Goal: Transaction & Acquisition: Purchase product/service

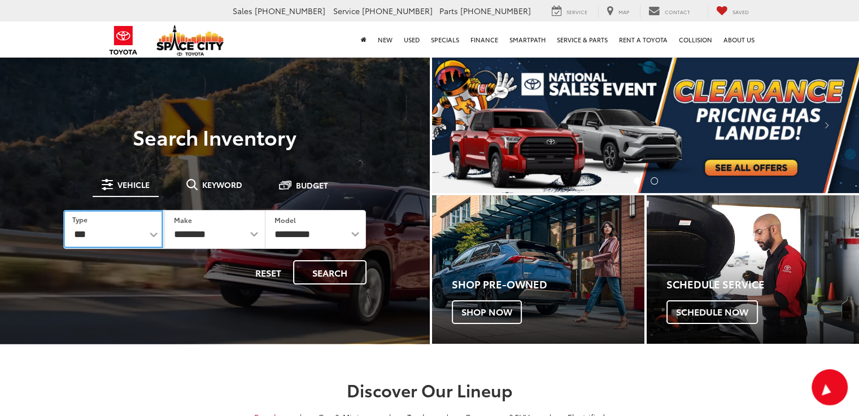
click at [154, 234] on select "*** *** **** *********" at bounding box center [113, 229] width 100 height 38
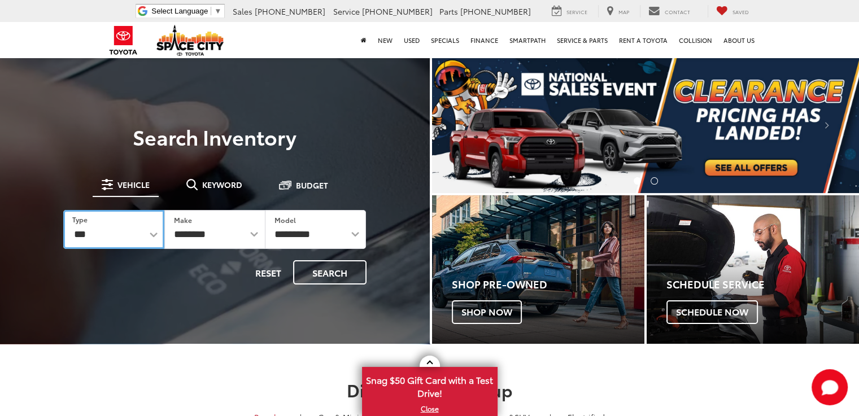
select select "******"
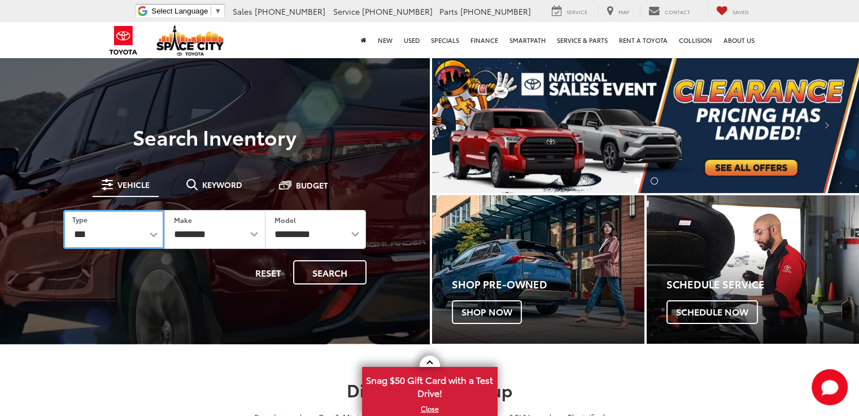
click at [63, 210] on select "*** *** **** *********" at bounding box center [113, 229] width 101 height 39
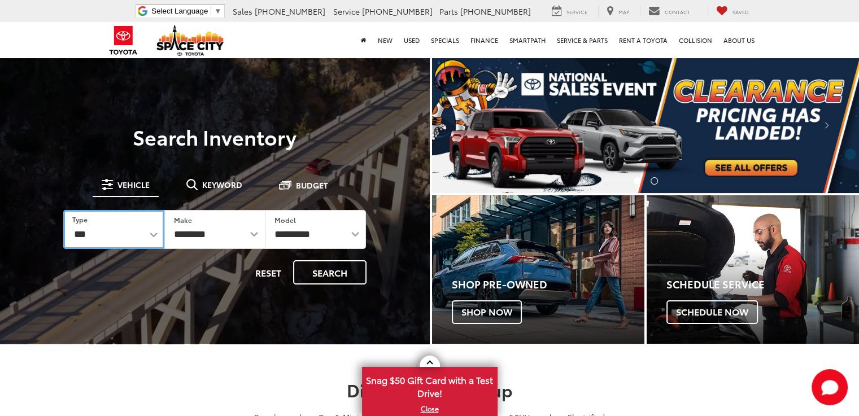
select select "******"
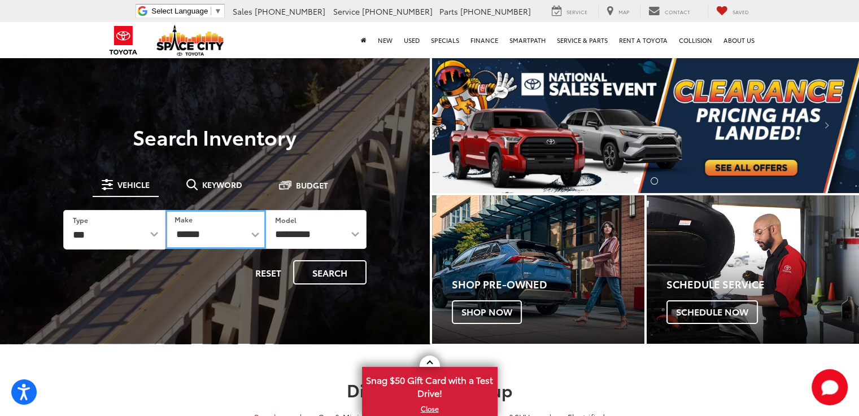
drag, startPoint x: 258, startPoint y: 234, endPoint x: 252, endPoint y: 234, distance: 6.2
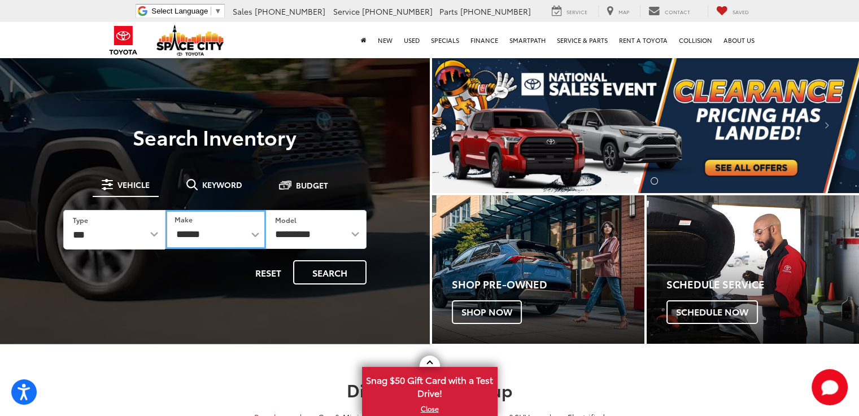
click at [254, 236] on select "******** ******" at bounding box center [215, 229] width 101 height 39
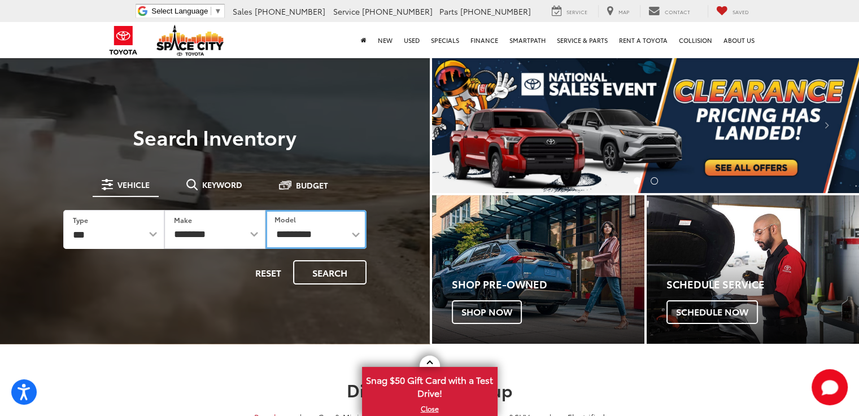
click at [324, 239] on select "**********" at bounding box center [315, 229] width 101 height 39
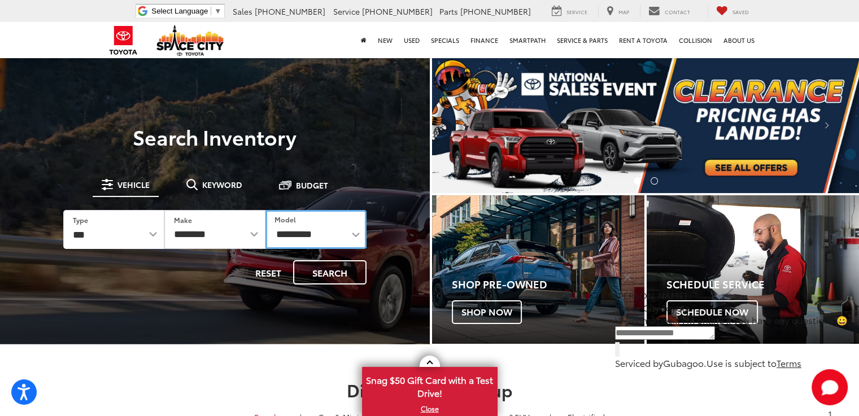
select select "****"
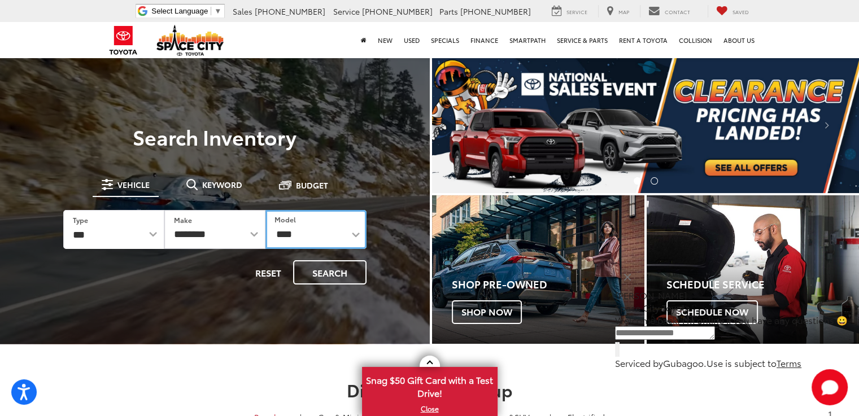
click at [265, 210] on select "**********" at bounding box center [315, 229] width 101 height 39
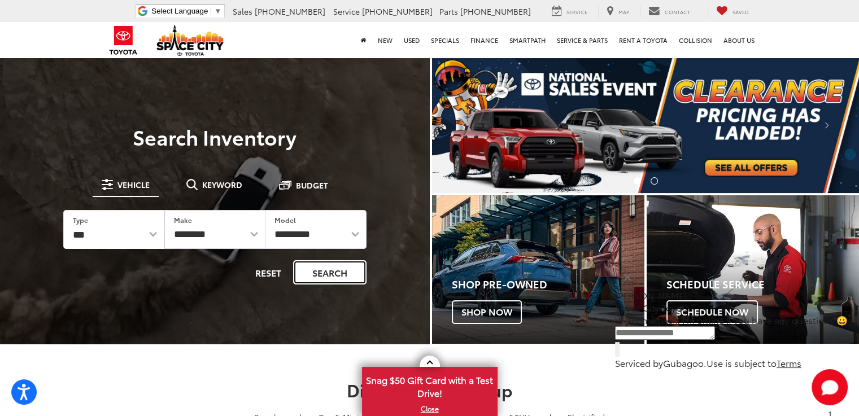
click at [332, 263] on button "Search" at bounding box center [329, 272] width 73 height 24
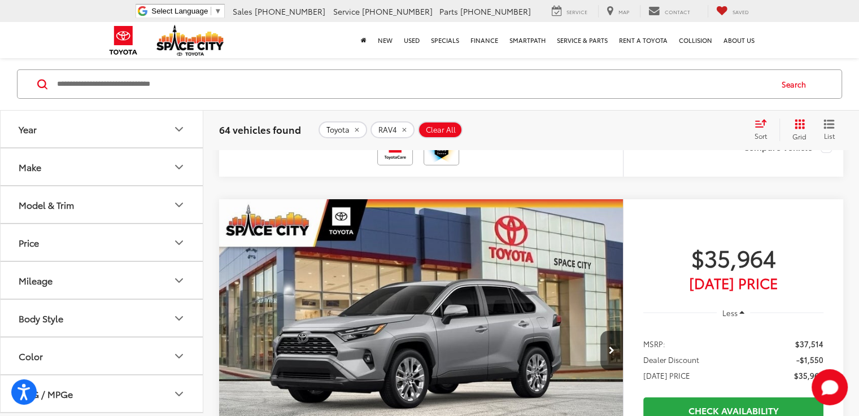
scroll to position [4067, 0]
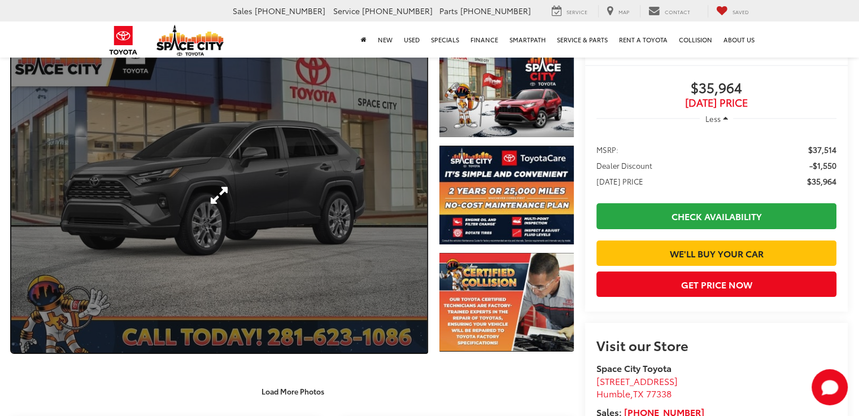
click at [303, 201] on link "Expand Photo 0" at bounding box center [219, 194] width 416 height 315
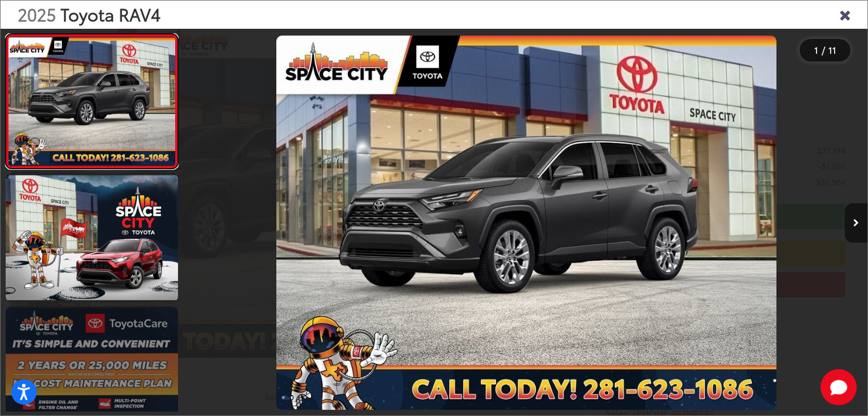
scroll to position [113, 0]
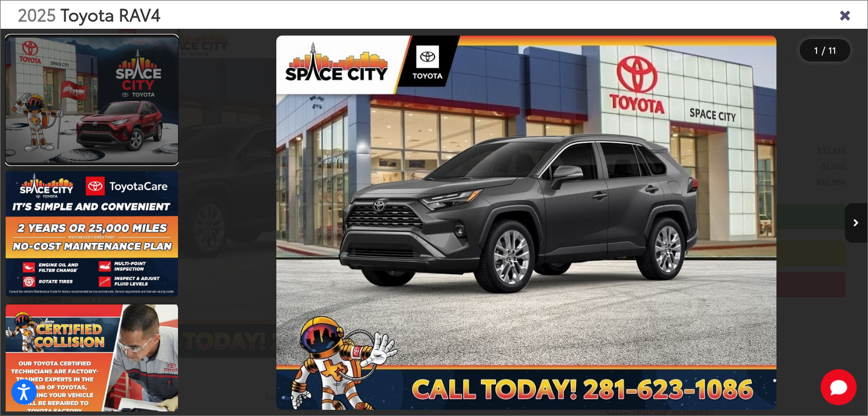
click at [119, 120] on link at bounding box center [92, 100] width 172 height 129
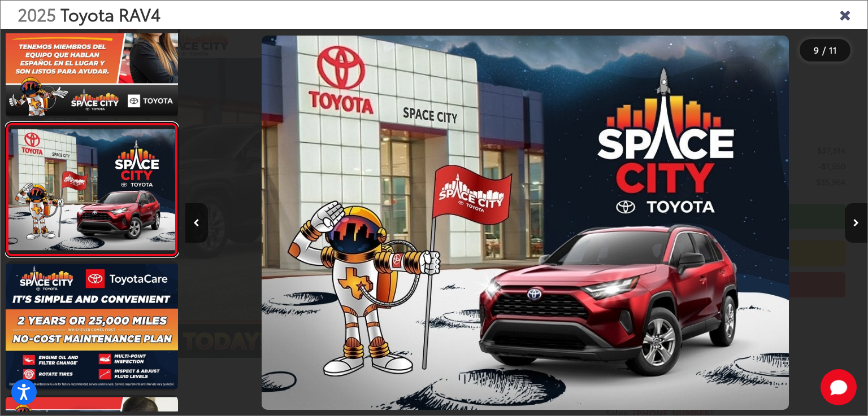
scroll to position [0, 5456]
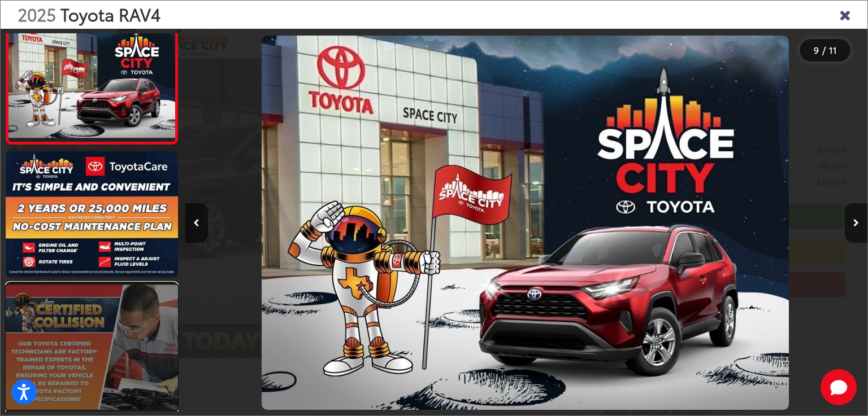
click at [98, 283] on link at bounding box center [92, 347] width 172 height 129
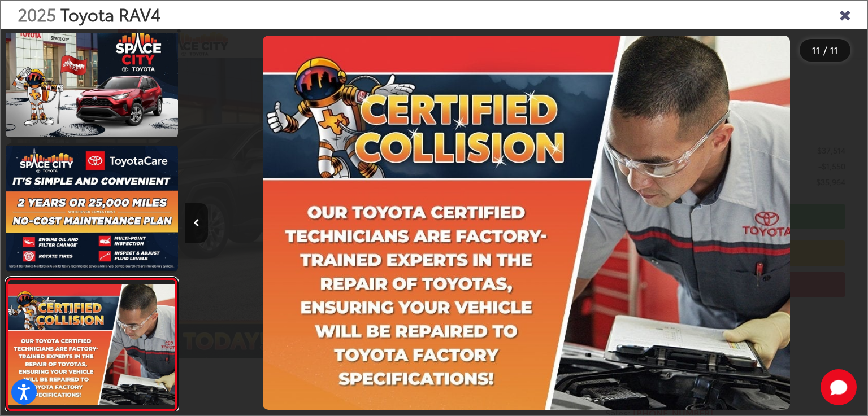
scroll to position [0, 6820]
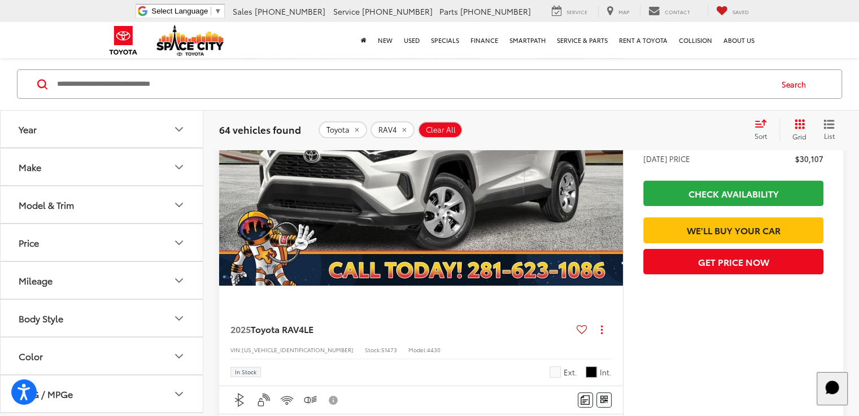
scroll to position [84, 0]
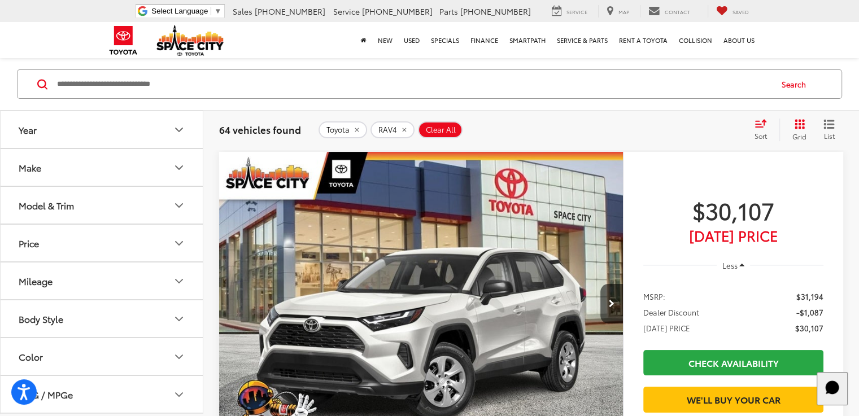
click at [142, 216] on button "Model & Trim" at bounding box center [102, 205] width 203 height 37
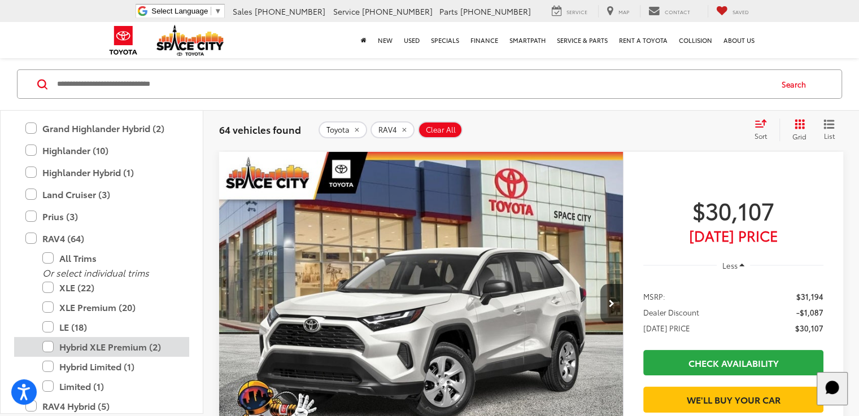
scroll to position [389, 0]
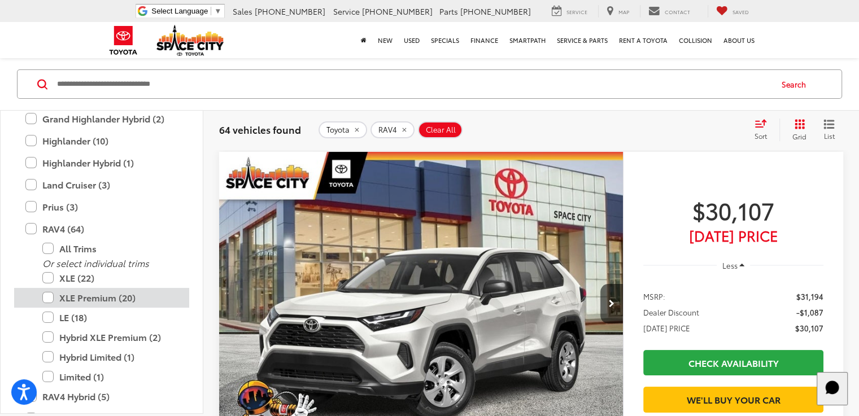
click at [51, 297] on label "XLE Premium (20)" at bounding box center [110, 298] width 136 height 20
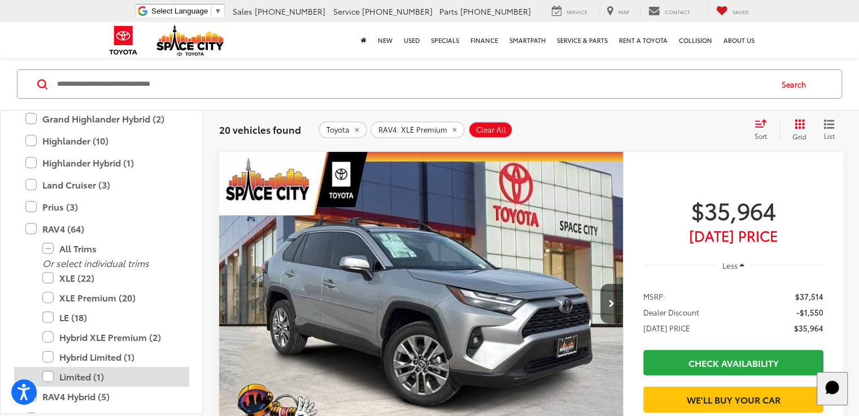
click at [49, 376] on label "Limited (1)" at bounding box center [110, 377] width 136 height 20
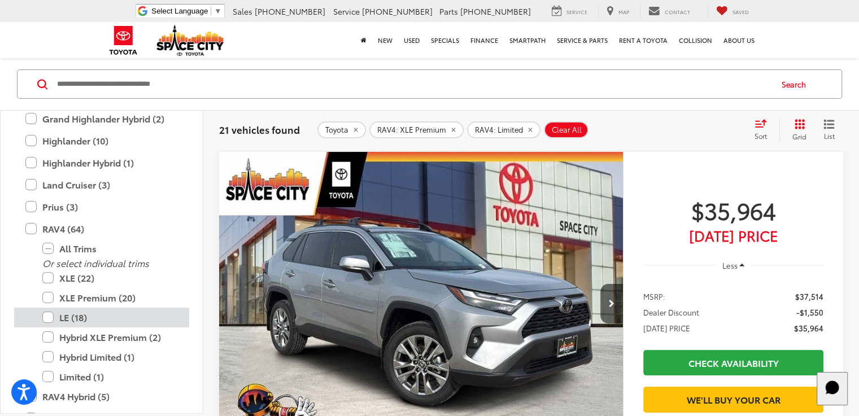
click at [48, 313] on label "LE (18)" at bounding box center [110, 318] width 136 height 20
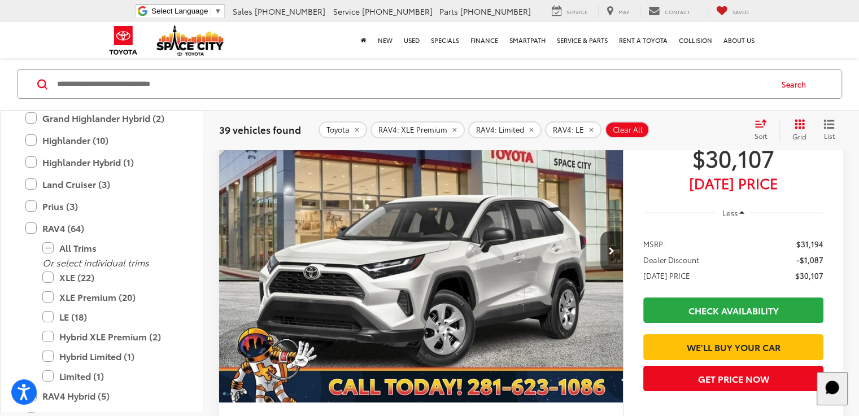
scroll to position [141, 0]
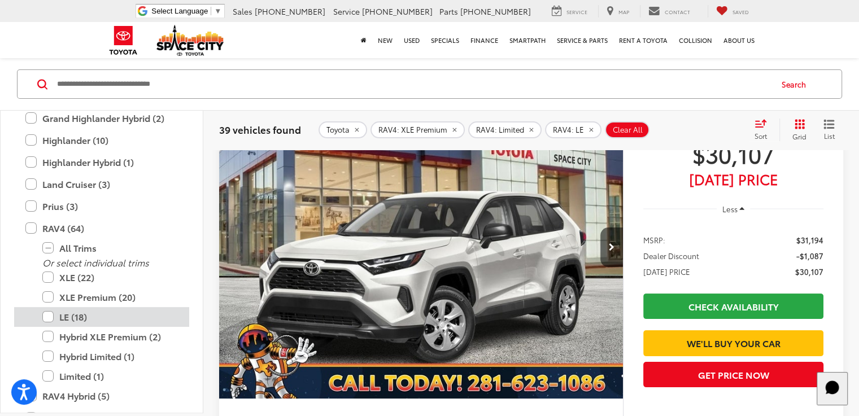
click at [50, 316] on label "LE (18)" at bounding box center [110, 317] width 136 height 20
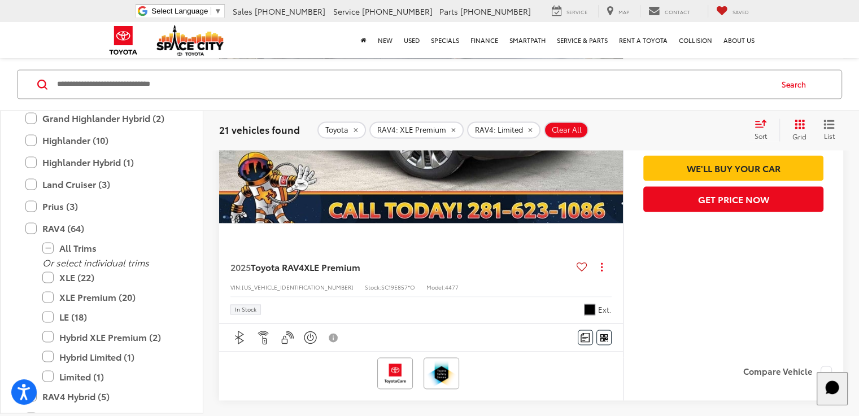
scroll to position [1835, 0]
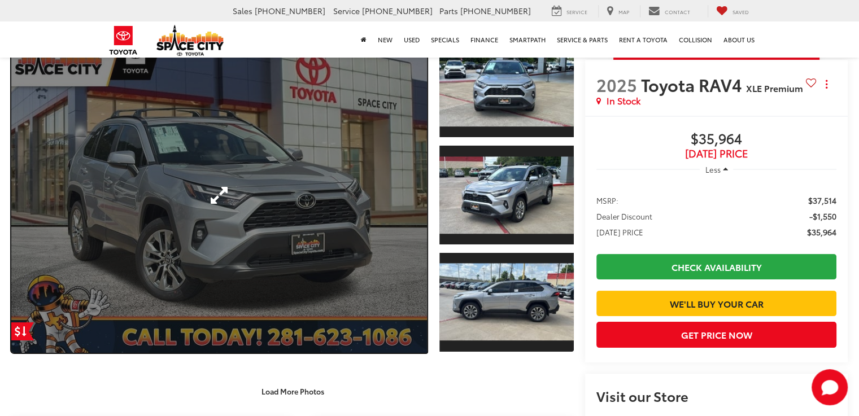
click at [286, 156] on link "Expand Photo 0" at bounding box center [219, 194] width 416 height 315
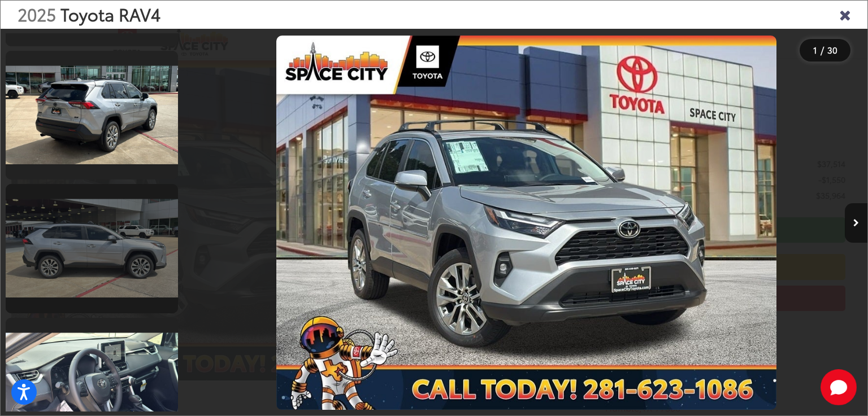
scroll to position [960, 0]
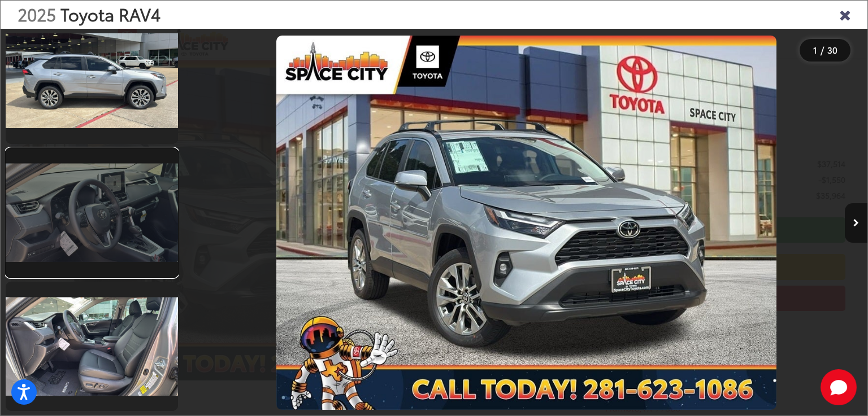
click at [152, 229] on link at bounding box center [92, 213] width 172 height 129
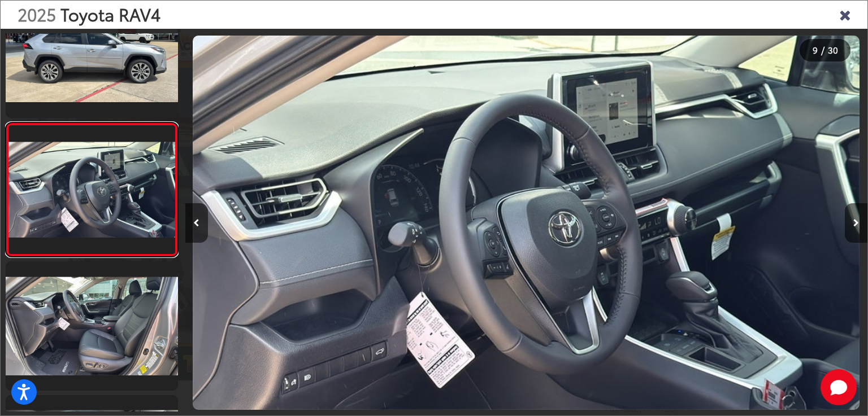
scroll to position [0, 5456]
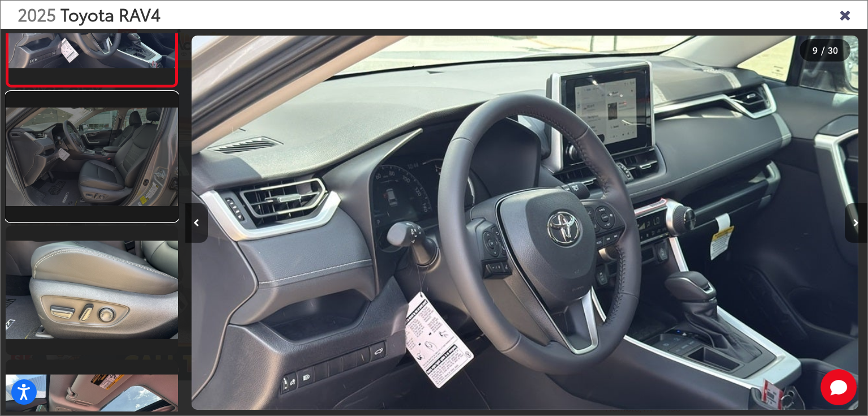
click at [88, 177] on link at bounding box center [92, 156] width 172 height 129
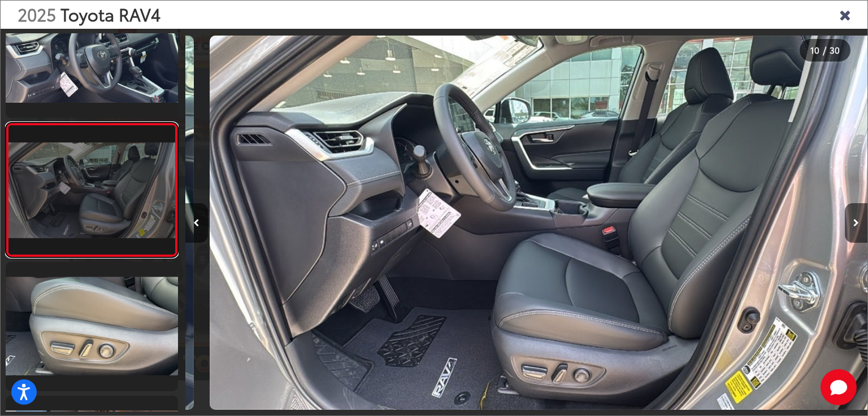
scroll to position [0, 6138]
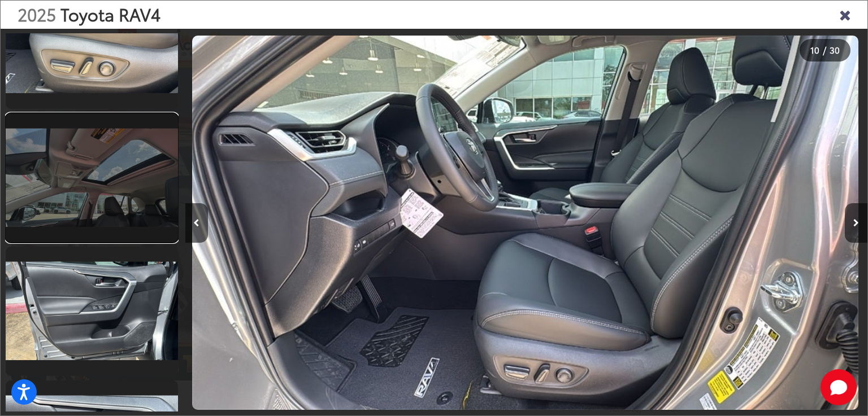
click at [93, 179] on link at bounding box center [92, 178] width 172 height 129
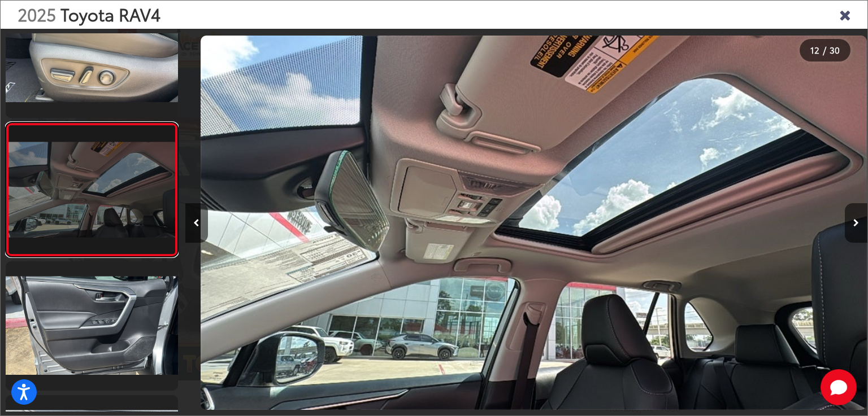
scroll to position [0, 7502]
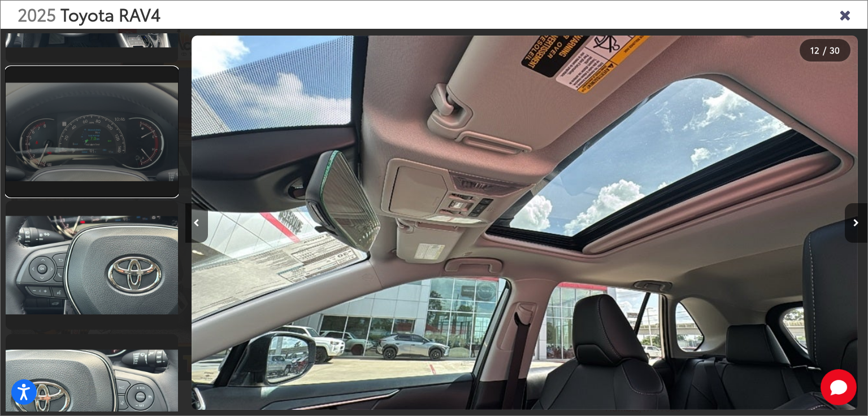
click at [88, 158] on link at bounding box center [92, 131] width 172 height 129
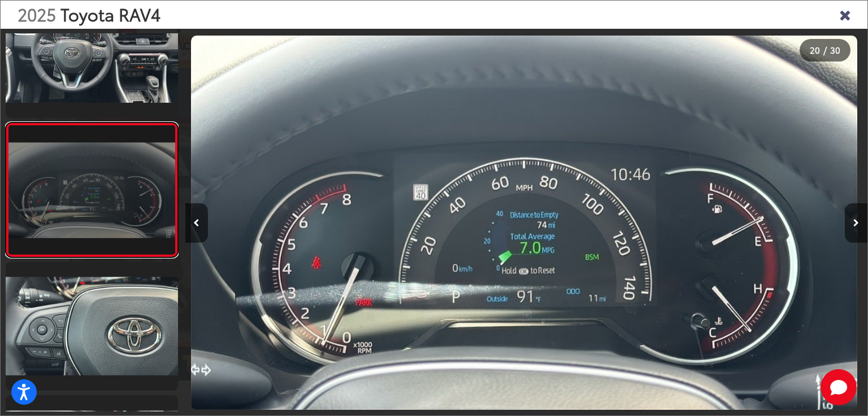
scroll to position [0, 12958]
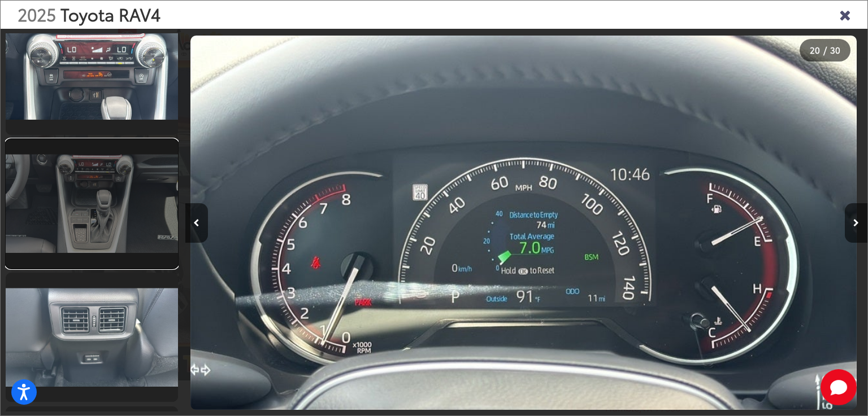
click at [112, 191] on link at bounding box center [92, 204] width 172 height 129
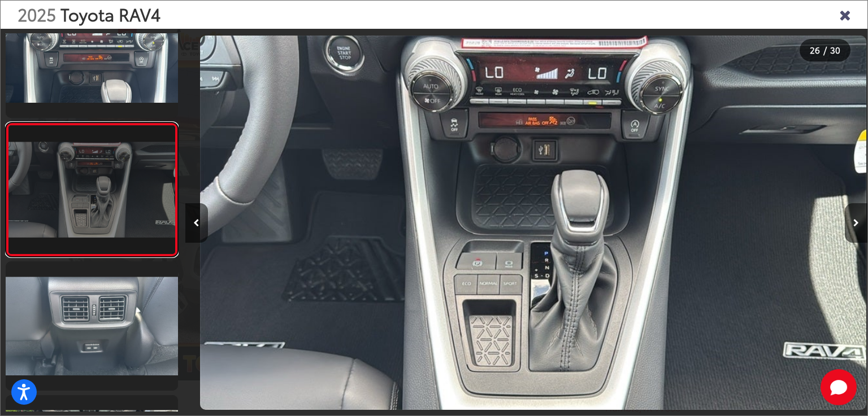
scroll to position [0, 17051]
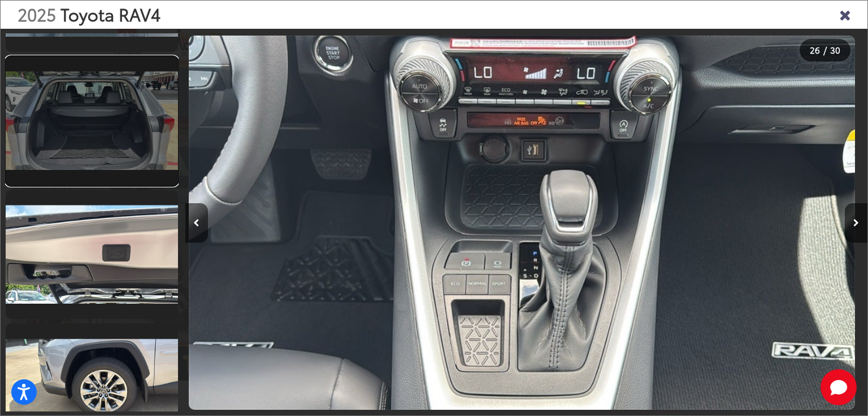
click at [118, 134] on link at bounding box center [92, 120] width 172 height 129
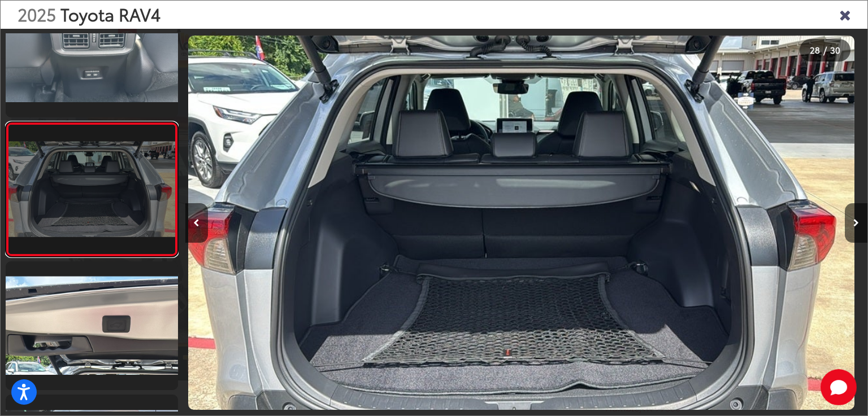
scroll to position [0, 0]
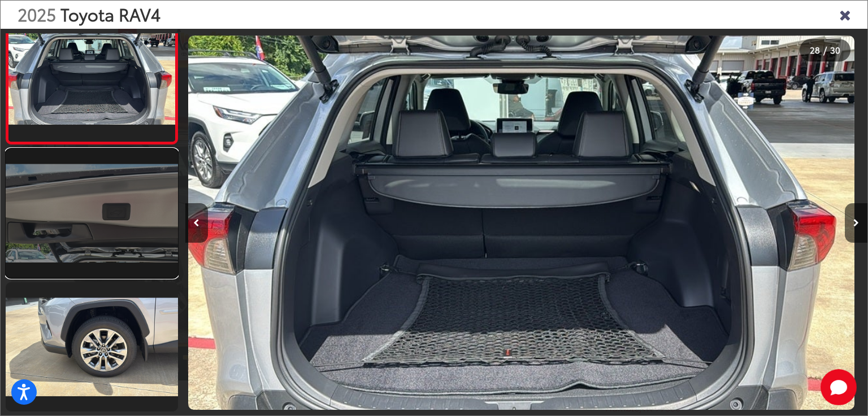
click at [126, 217] on link at bounding box center [92, 213] width 172 height 129
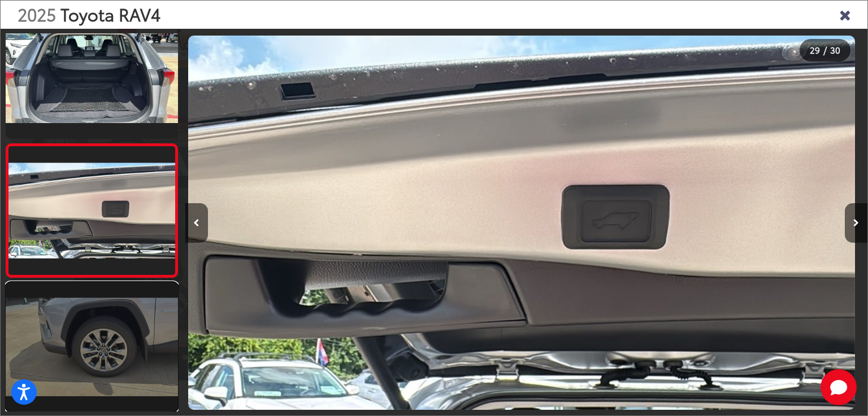
click at [93, 300] on link at bounding box center [92, 346] width 172 height 129
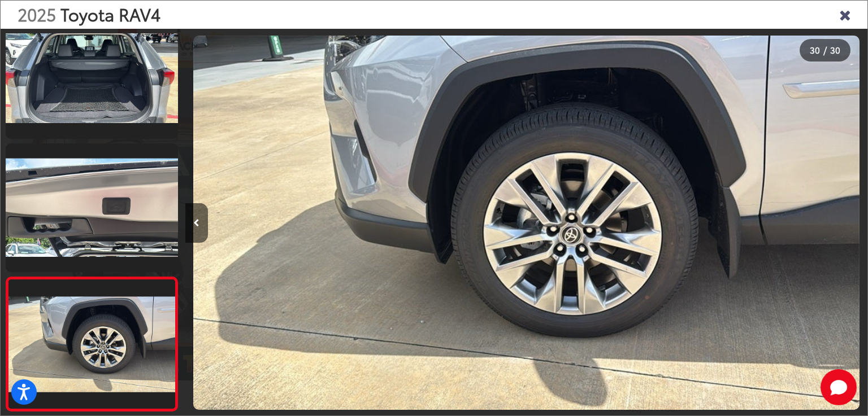
click at [838, 19] on div "2025 Toyota RAV4" at bounding box center [434, 15] width 866 height 28
click at [849, 15] on icon "Close gallery" at bounding box center [844, 14] width 11 height 15
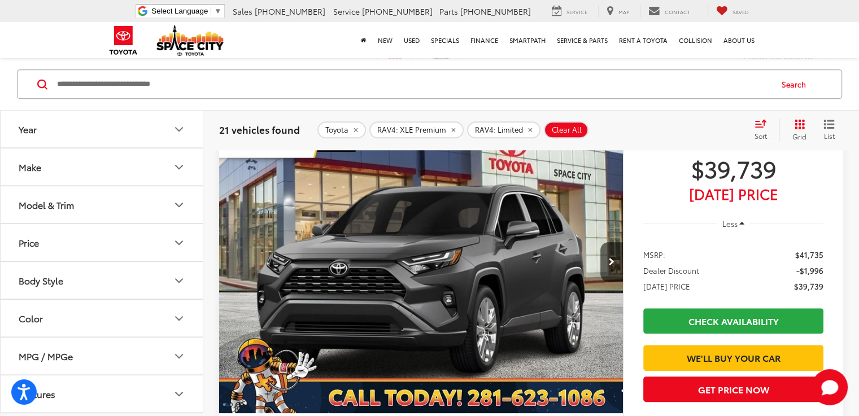
scroll to position [5132, 0]
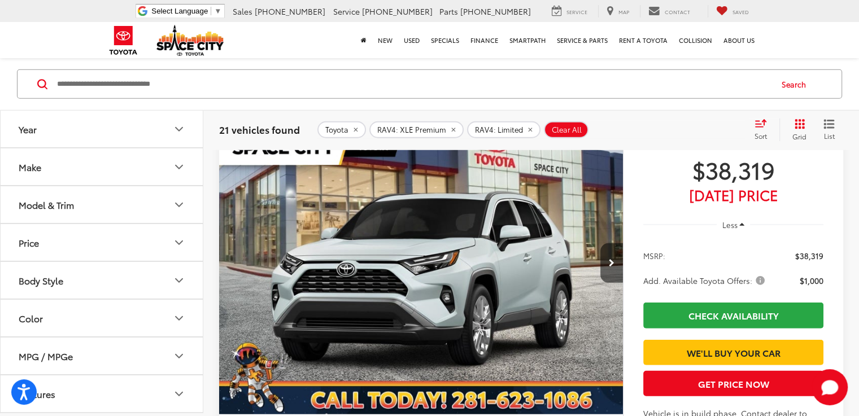
scroll to position [3369, 0]
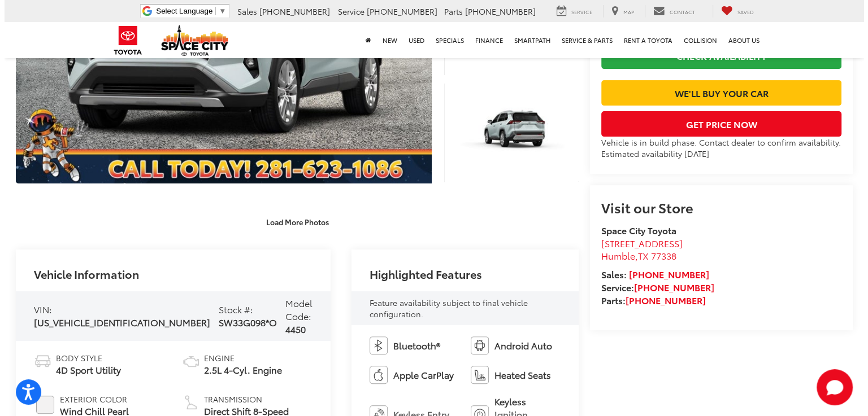
scroll to position [113, 0]
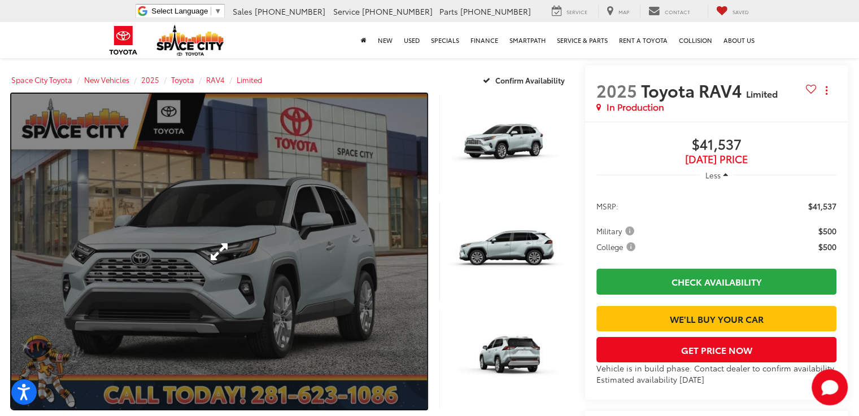
click at [237, 206] on link "Expand Photo 0" at bounding box center [219, 251] width 416 height 315
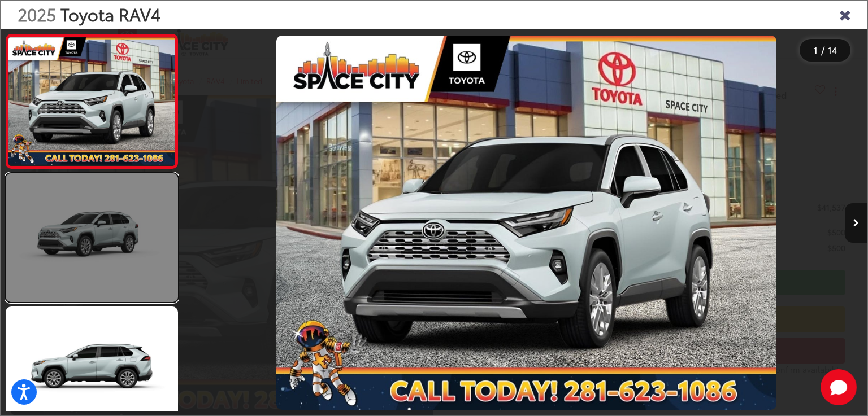
click at [102, 210] on link at bounding box center [92, 237] width 172 height 129
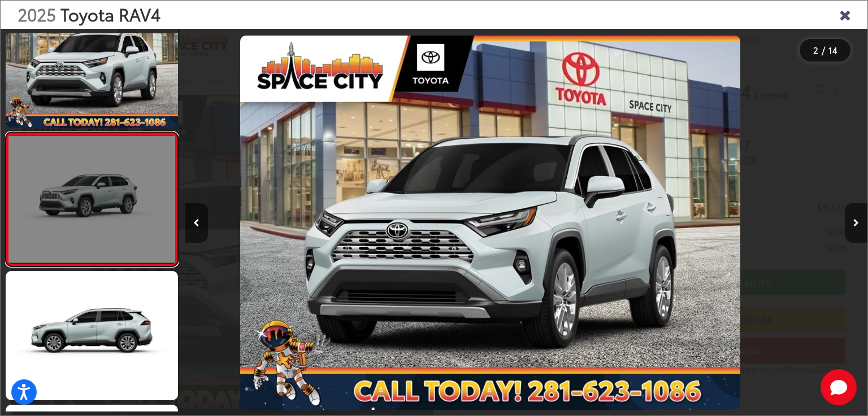
scroll to position [45, 0]
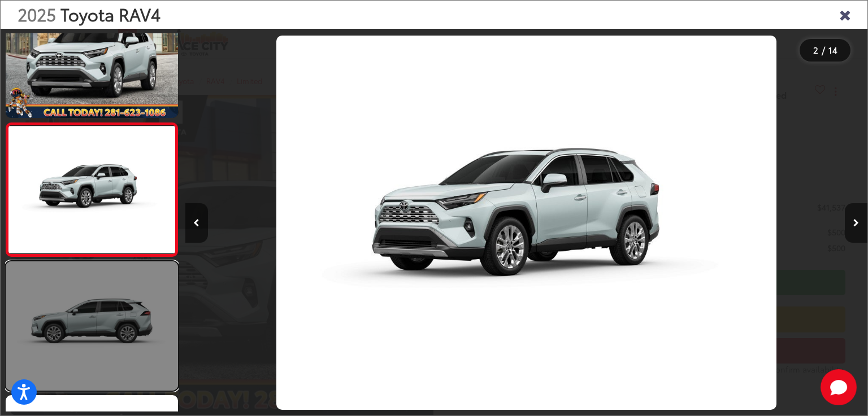
click at [105, 295] on link at bounding box center [92, 326] width 172 height 129
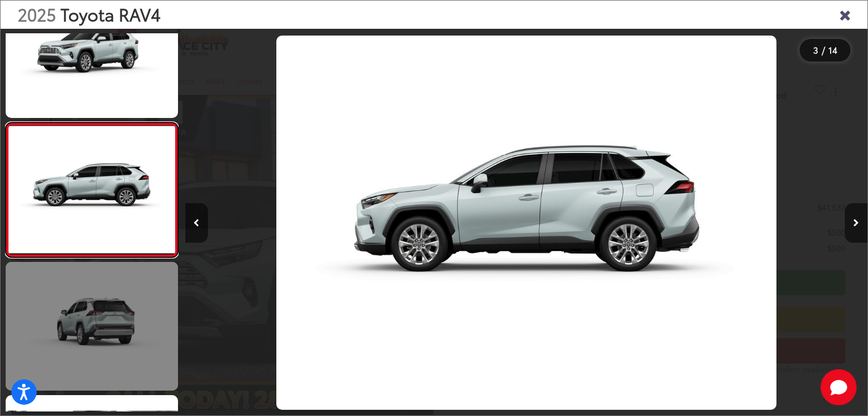
scroll to position [0, 1364]
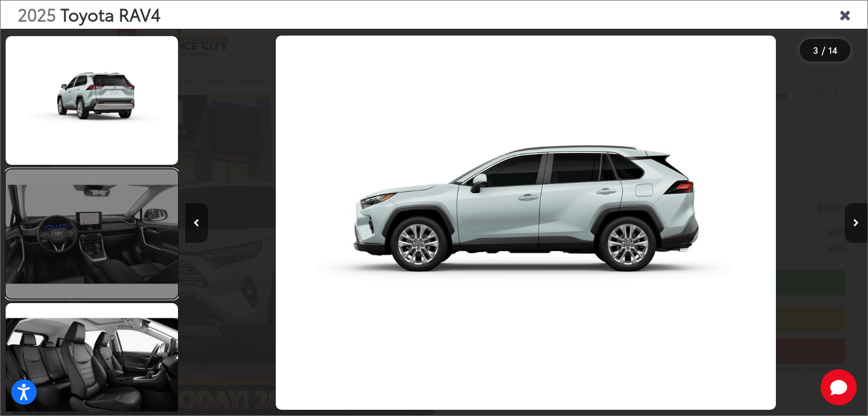
click at [137, 236] on link at bounding box center [92, 233] width 172 height 129
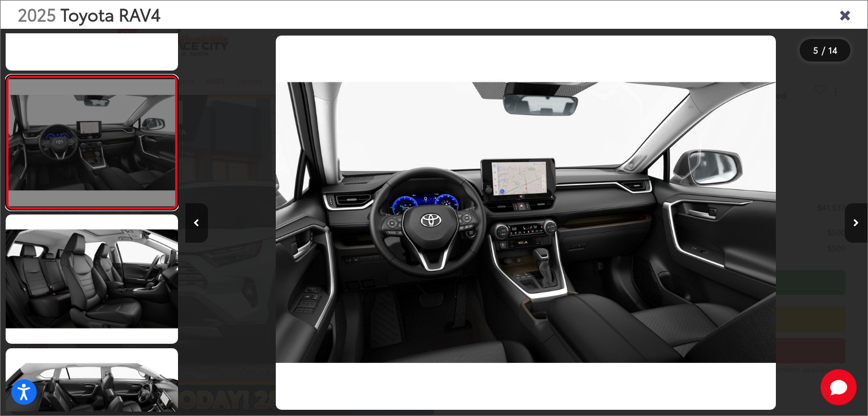
scroll to position [503, 0]
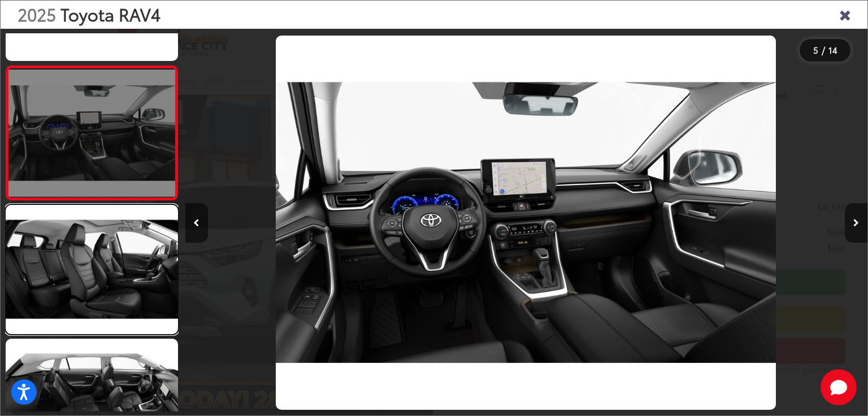
click at [138, 236] on link at bounding box center [92, 269] width 172 height 129
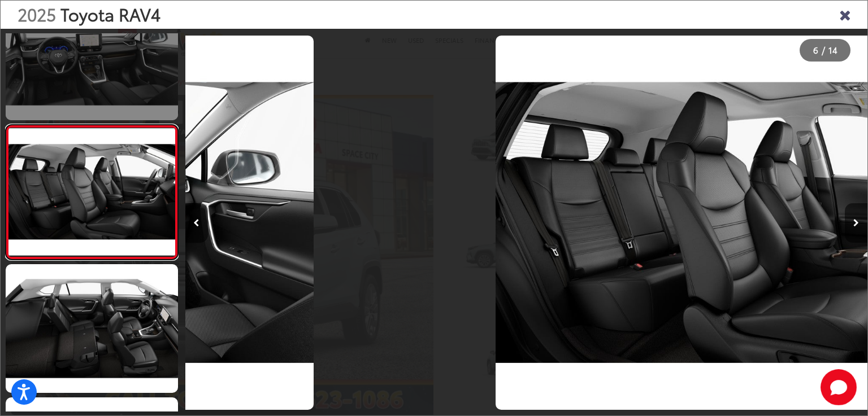
scroll to position [579, 0]
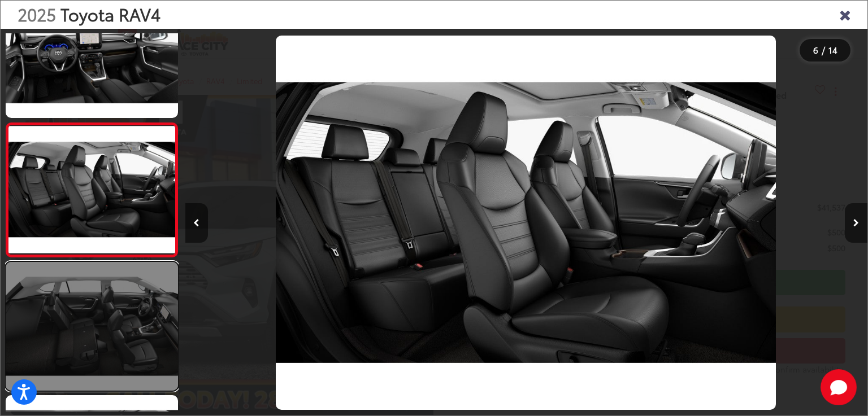
click at [124, 298] on link at bounding box center [92, 326] width 172 height 129
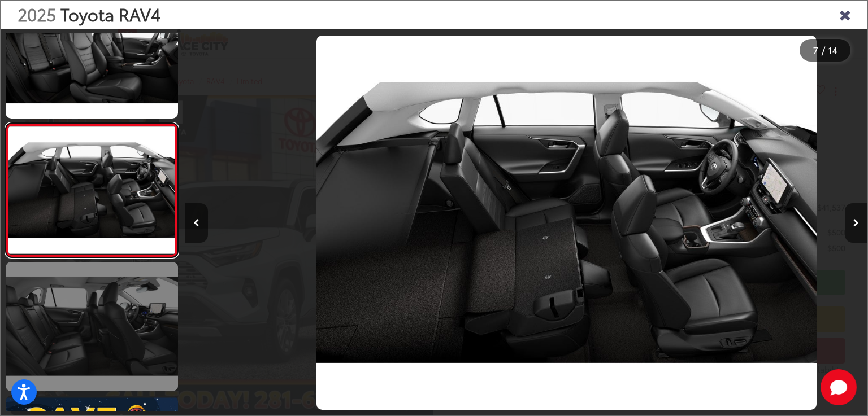
scroll to position [0, 0]
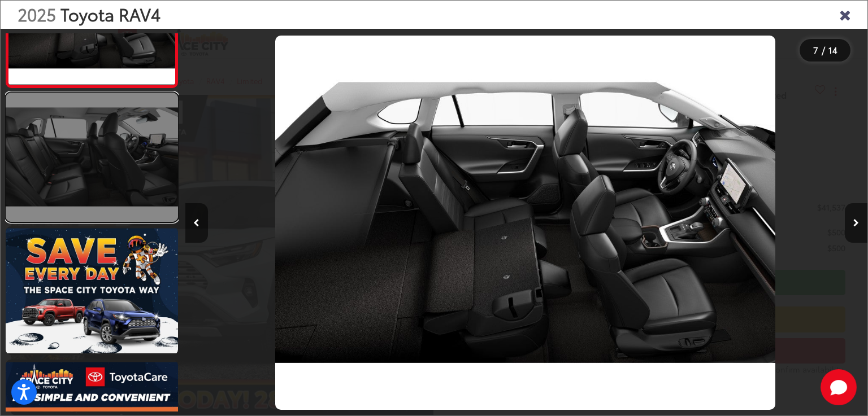
click at [128, 202] on link at bounding box center [92, 157] width 172 height 129
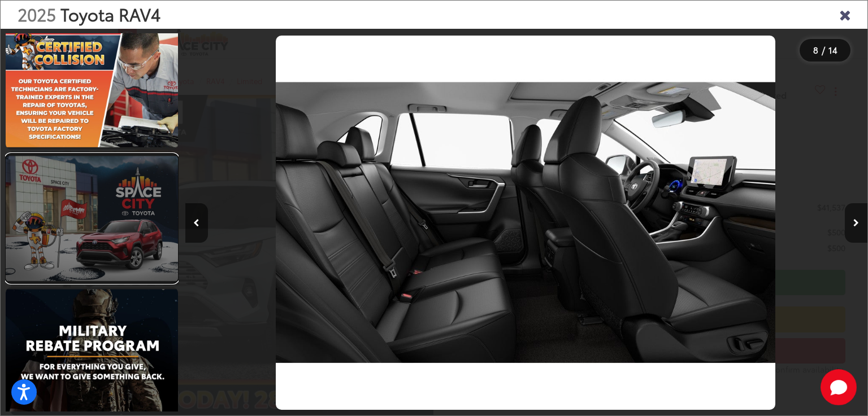
click at [139, 221] on link at bounding box center [92, 218] width 172 height 129
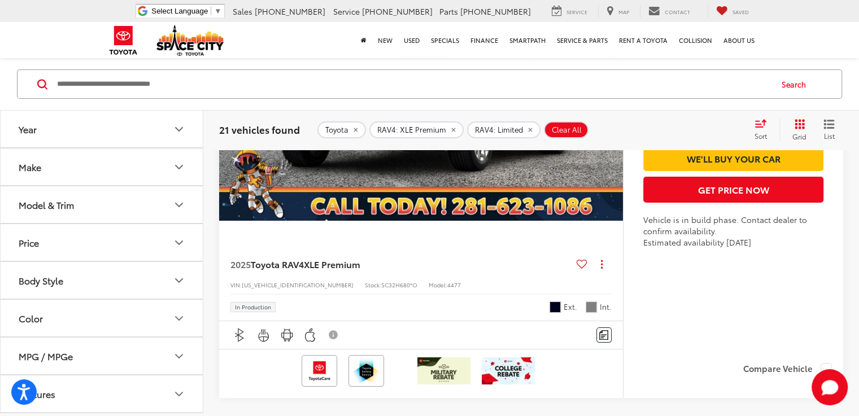
scroll to position [4230, 0]
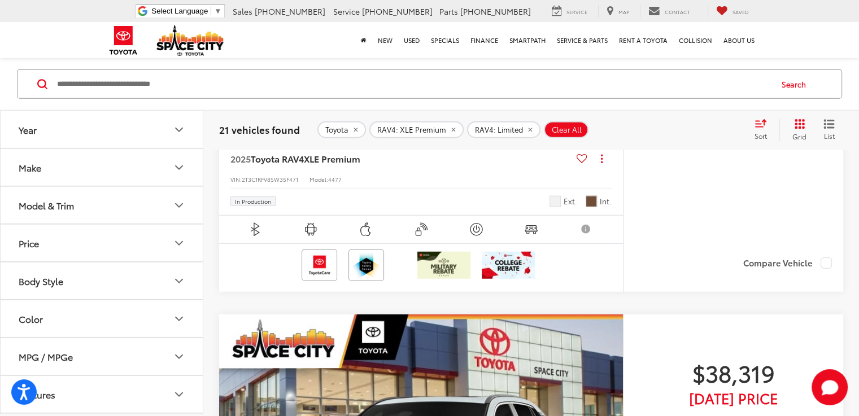
scroll to position [2988, 0]
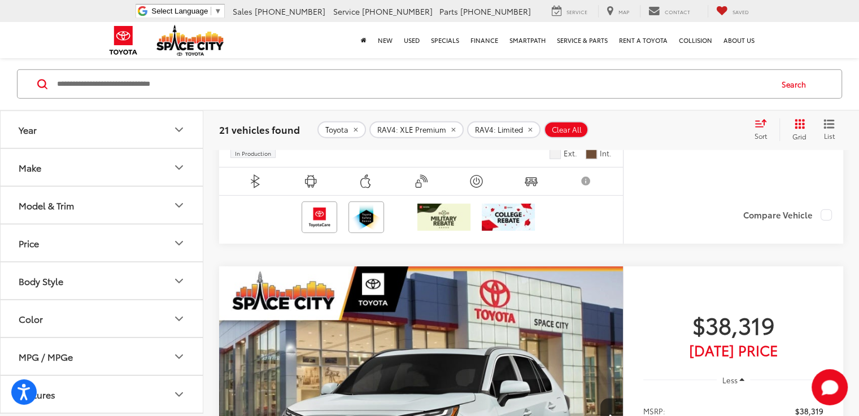
click at [88, 242] on button "Price" at bounding box center [102, 242] width 203 height 37
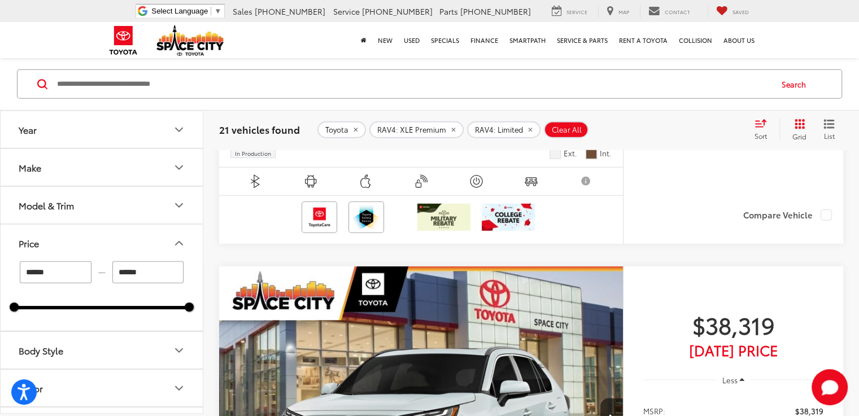
click at [89, 241] on button "Price" at bounding box center [102, 242] width 203 height 37
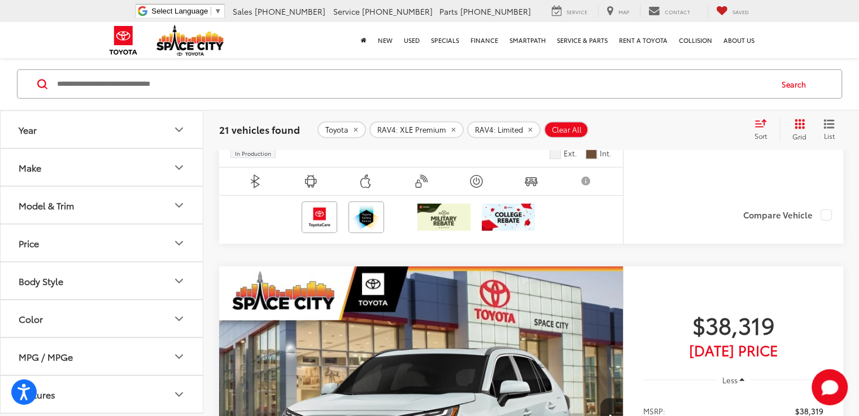
click at [129, 210] on button "Model & Trim" at bounding box center [102, 204] width 203 height 37
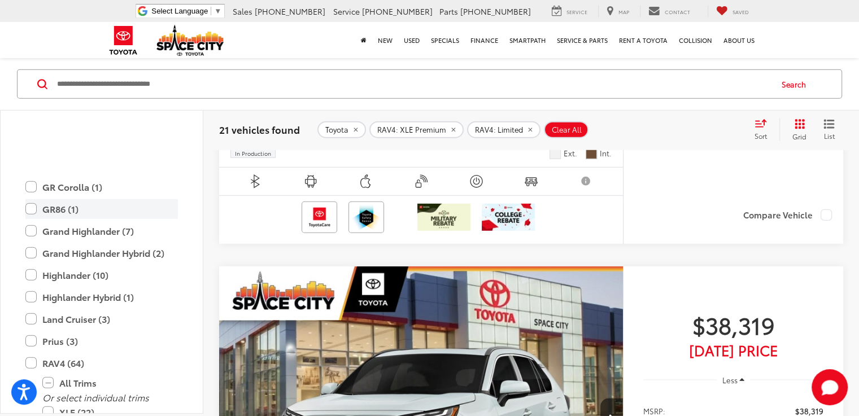
scroll to position [332, 0]
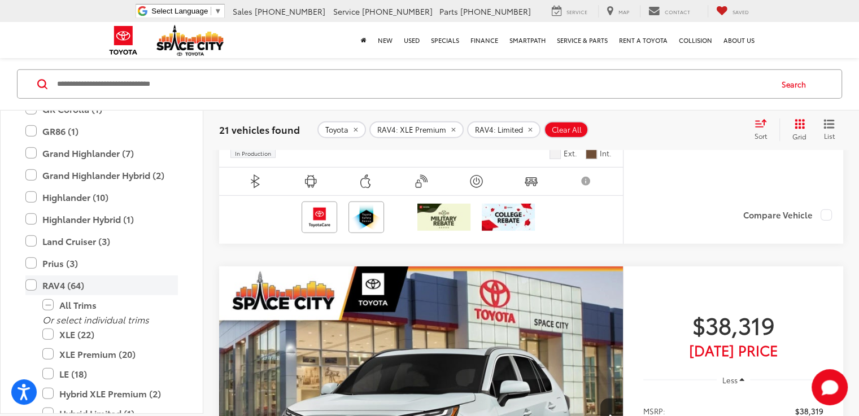
click at [37, 284] on label "RAV4 (64)" at bounding box center [101, 285] width 152 height 20
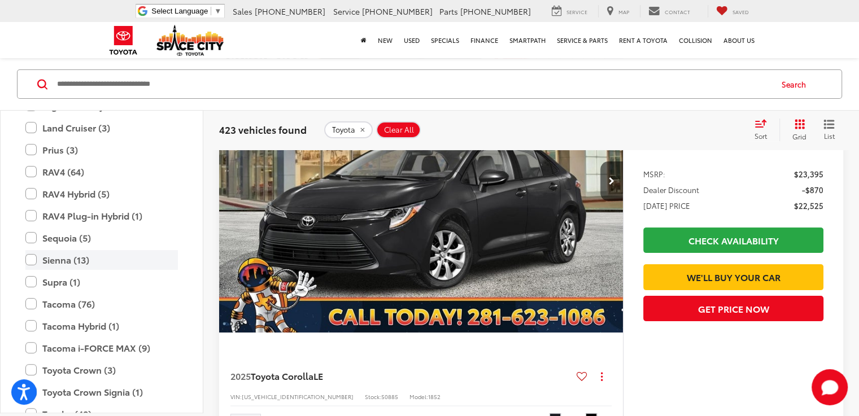
scroll to position [84, 0]
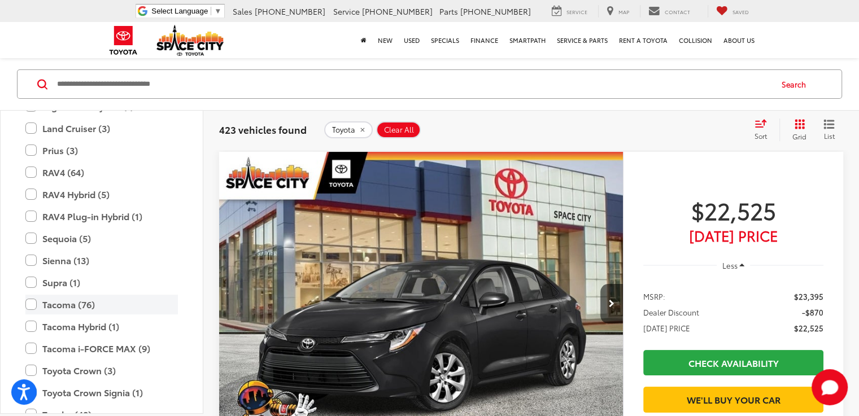
click at [34, 299] on label "Tacoma (76)" at bounding box center [101, 305] width 152 height 20
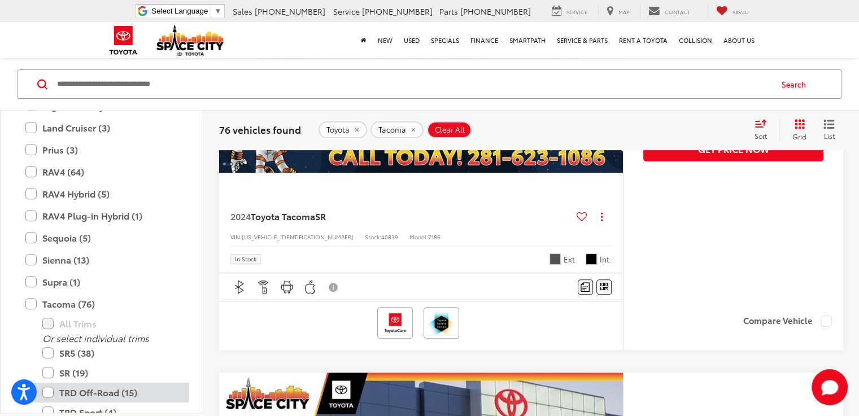
scroll to position [558, 0]
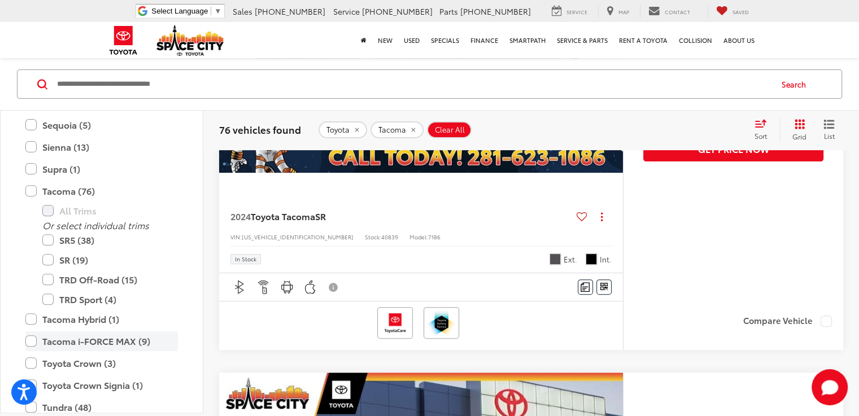
click at [37, 339] on label "Tacoma i-FORCE MAX (9)" at bounding box center [101, 342] width 152 height 20
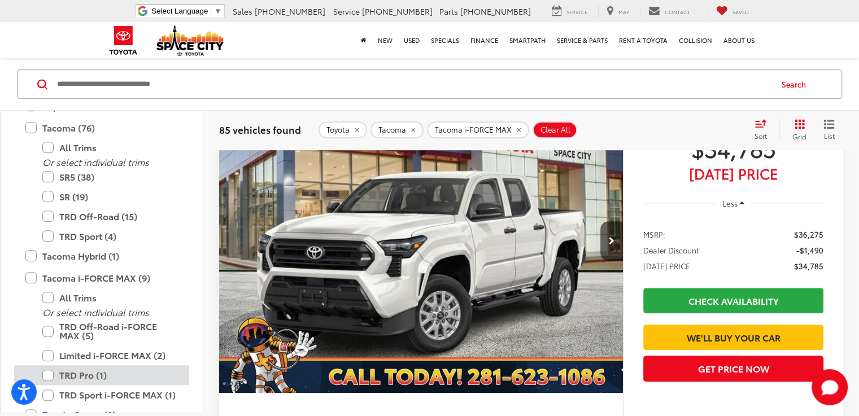
scroll to position [734, 0]
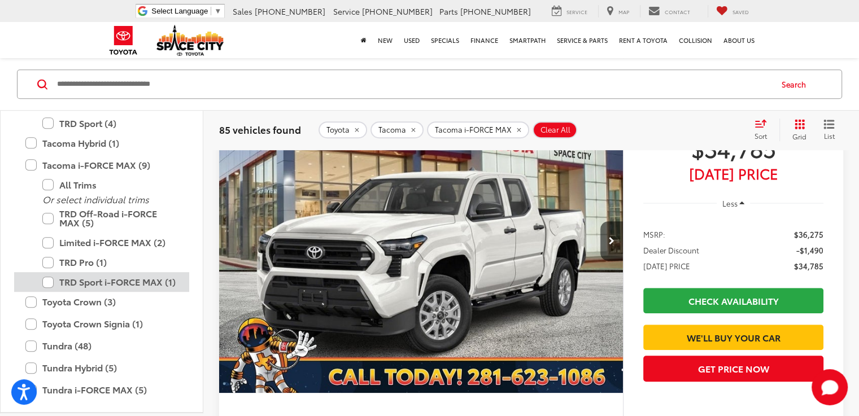
click at [50, 278] on label "TRD Sport i-FORCE MAX (1)" at bounding box center [110, 283] width 136 height 20
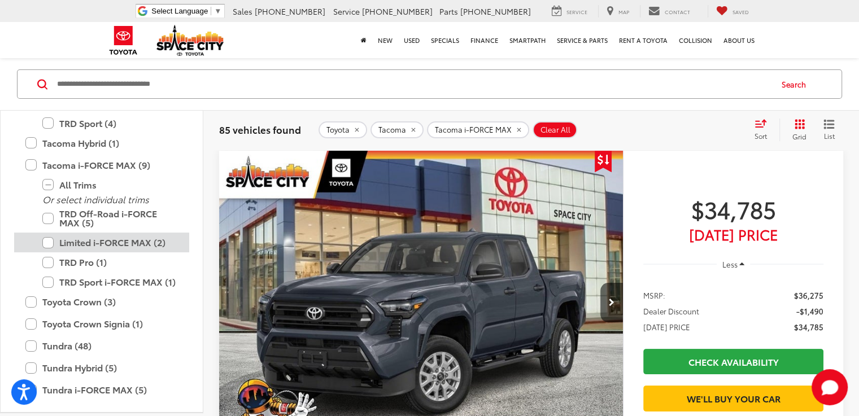
click at [47, 243] on label "Limited i-FORCE MAX (2)" at bounding box center [110, 243] width 136 height 20
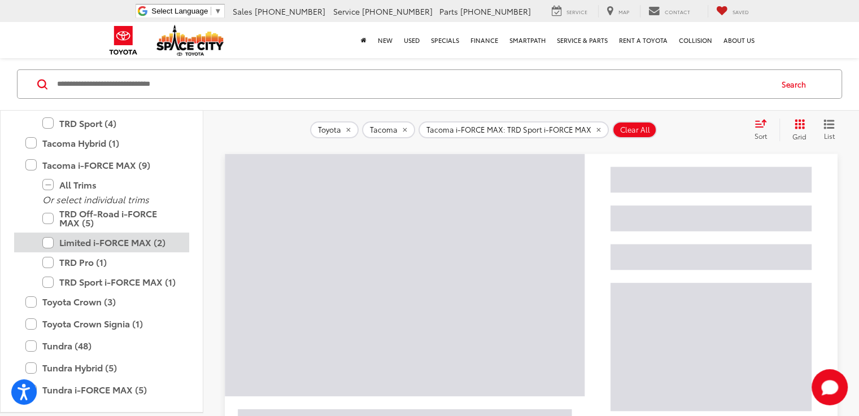
scroll to position [84, 0]
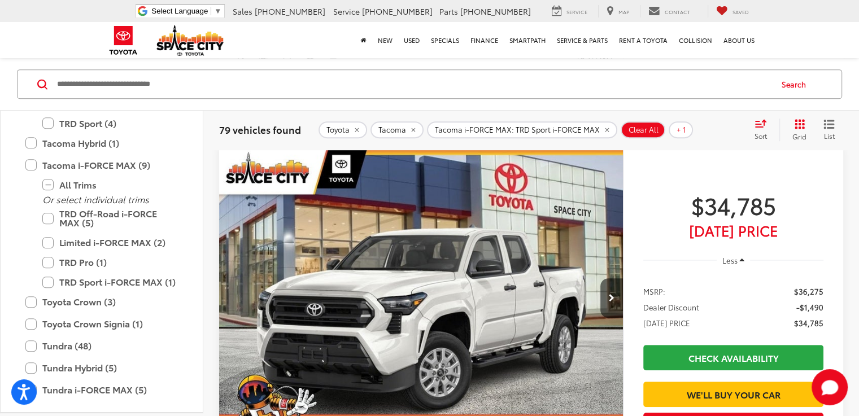
scroll to position [536, 0]
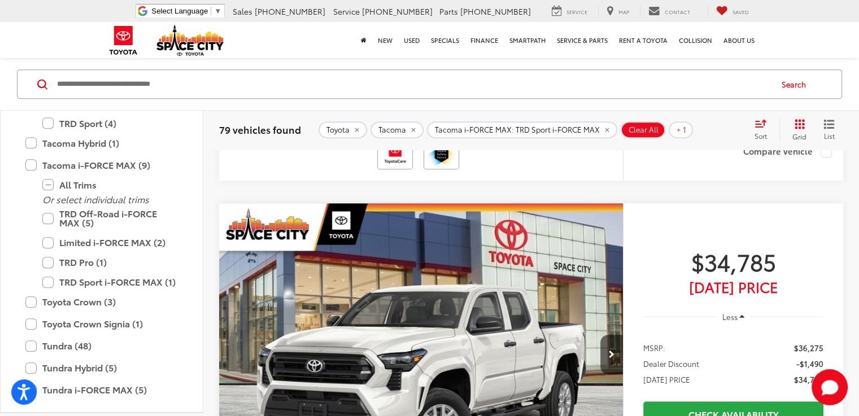
click at [255, 241] on img "2024 Toyota Tacoma SR 0" at bounding box center [422, 355] width 406 height 304
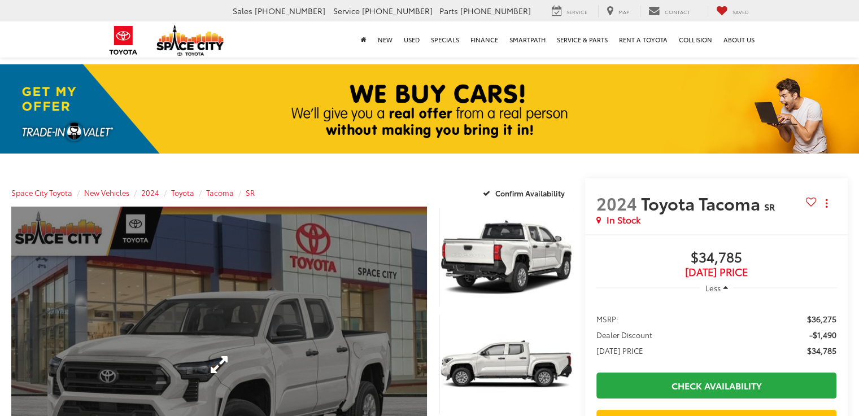
scroll to position [169, 0]
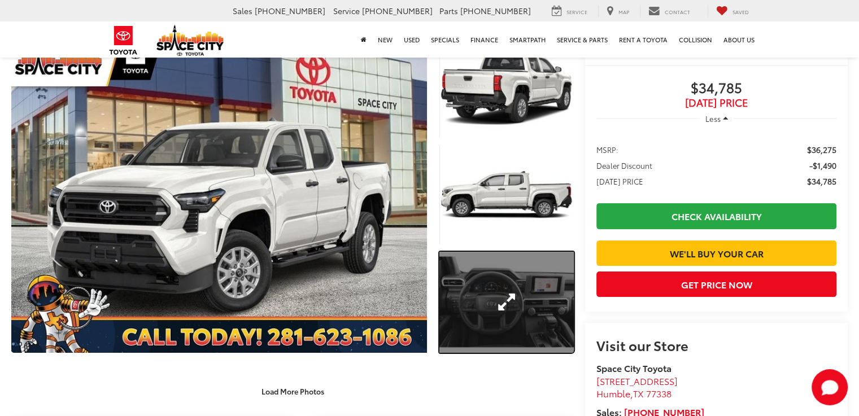
click at [507, 289] on link "Expand Photo 3" at bounding box center [506, 302] width 134 height 101
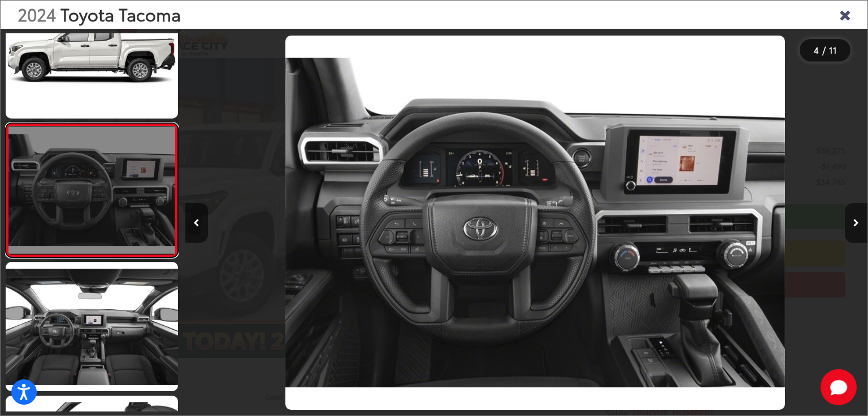
scroll to position [0, 2046]
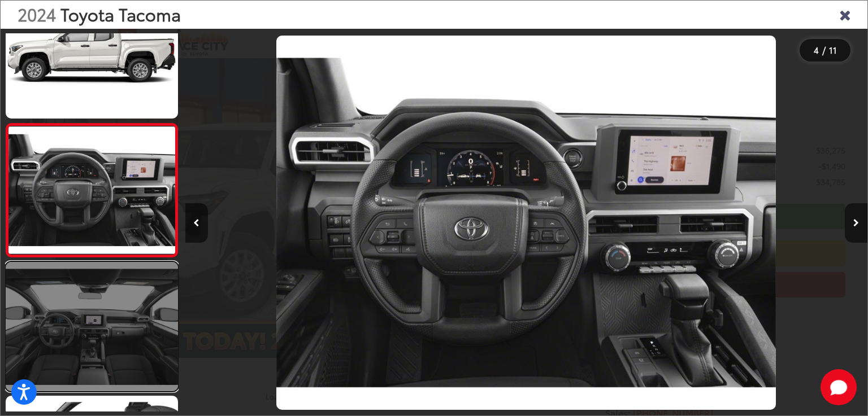
click at [74, 372] on link at bounding box center [92, 326] width 172 height 129
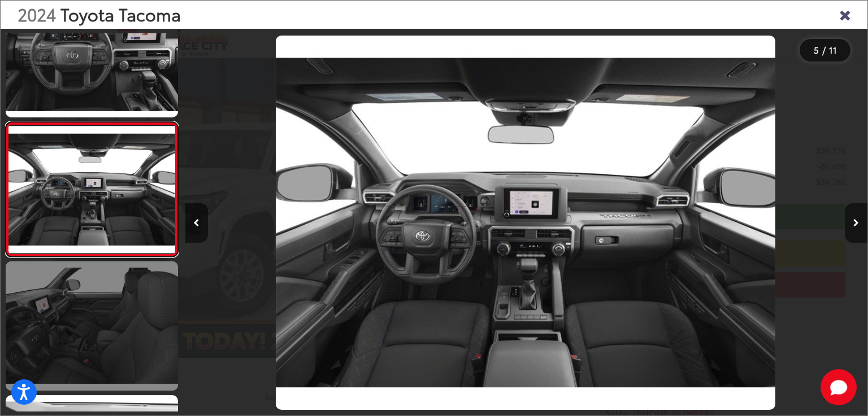
scroll to position [503, 0]
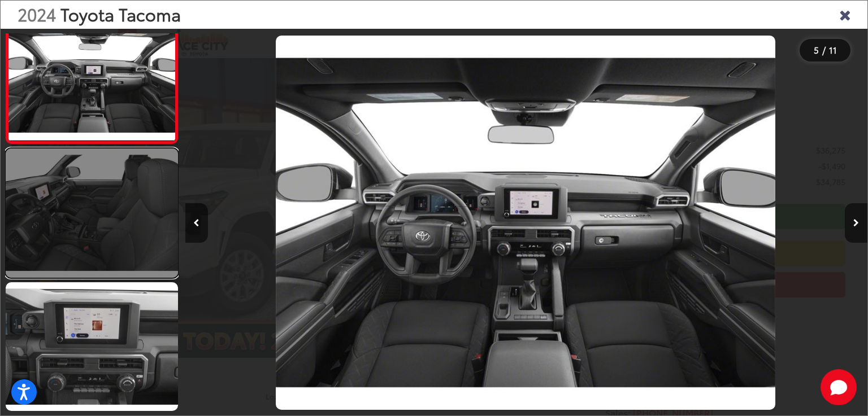
click at [91, 241] on link at bounding box center [92, 213] width 172 height 129
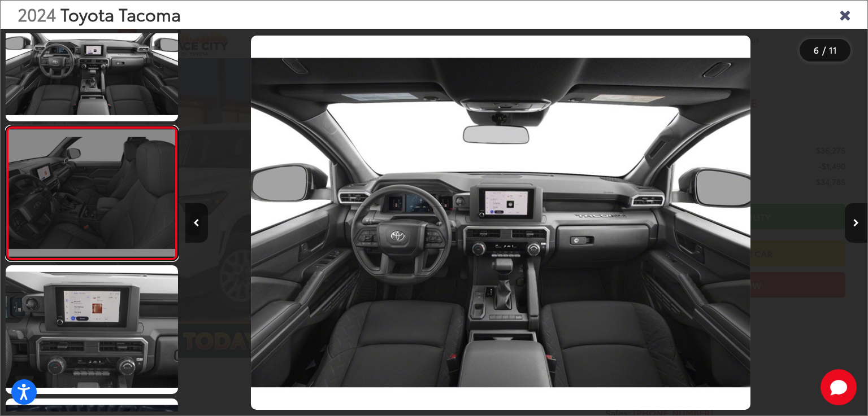
scroll to position [579, 0]
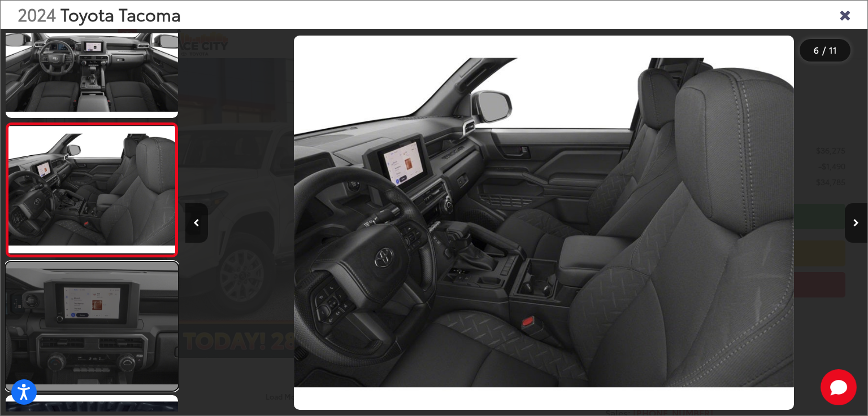
click at [97, 312] on link at bounding box center [92, 326] width 172 height 129
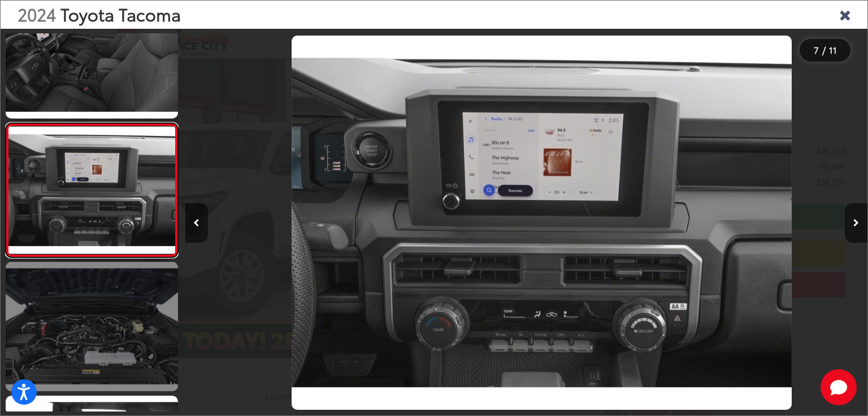
scroll to position [0, 4092]
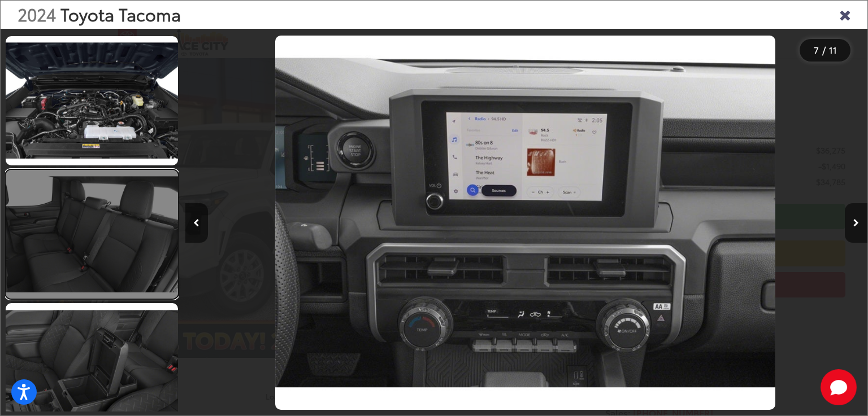
click at [132, 239] on link at bounding box center [92, 234] width 172 height 129
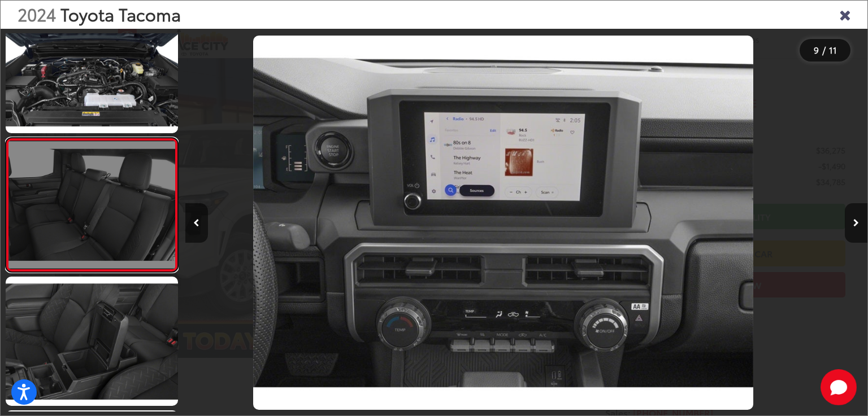
scroll to position [0, 0]
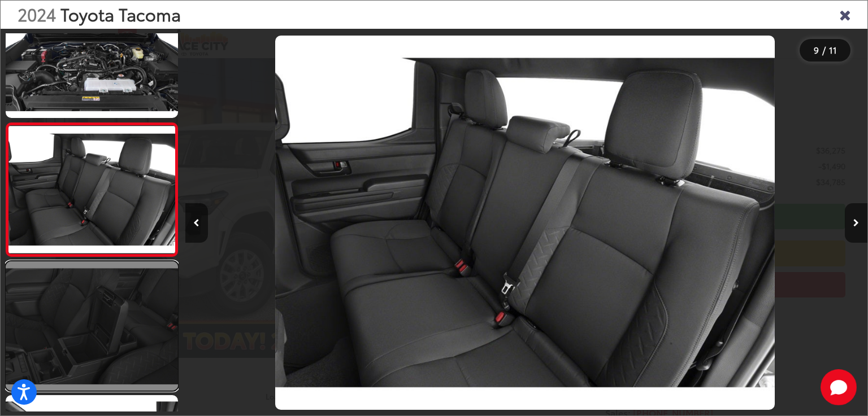
click at [120, 282] on link at bounding box center [92, 326] width 172 height 129
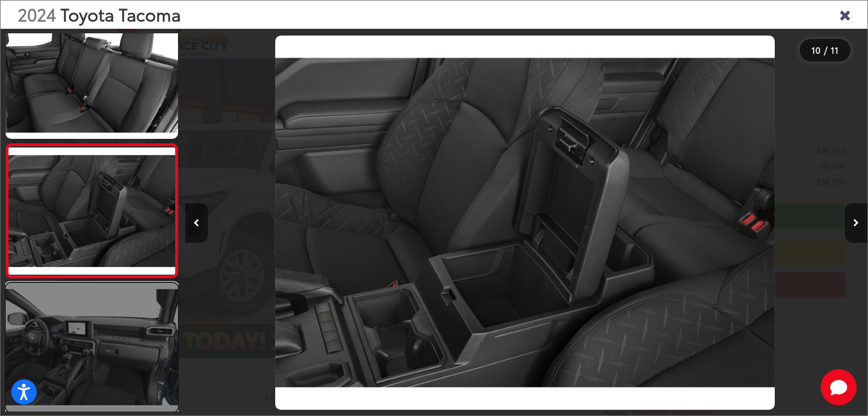
click at [99, 311] on link at bounding box center [92, 347] width 172 height 129
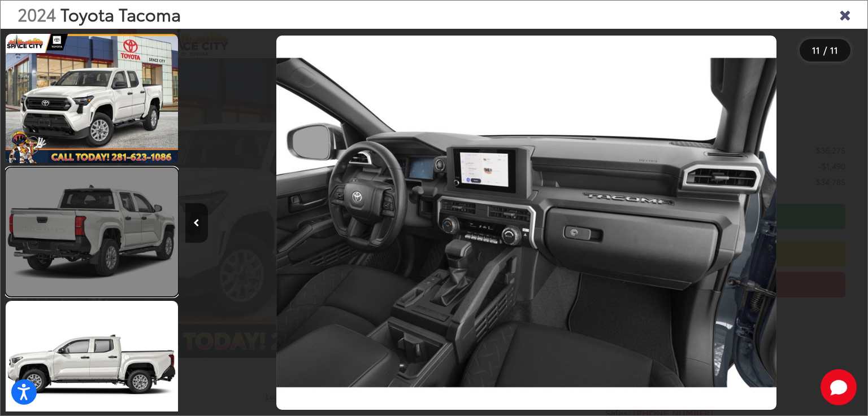
click at [103, 171] on link at bounding box center [92, 232] width 172 height 129
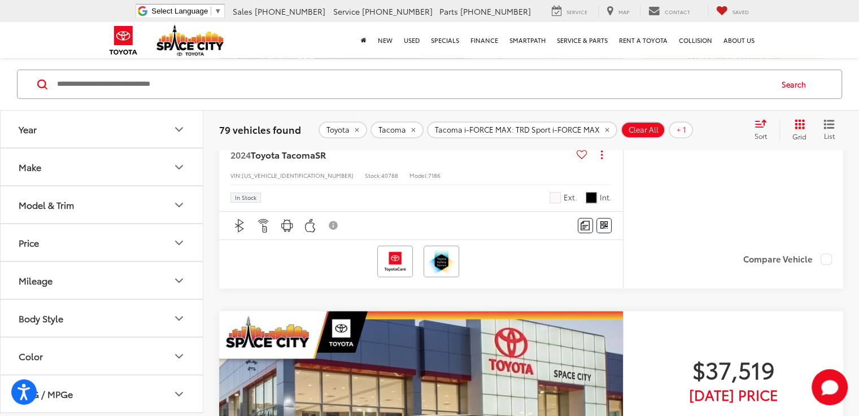
scroll to position [988, 0]
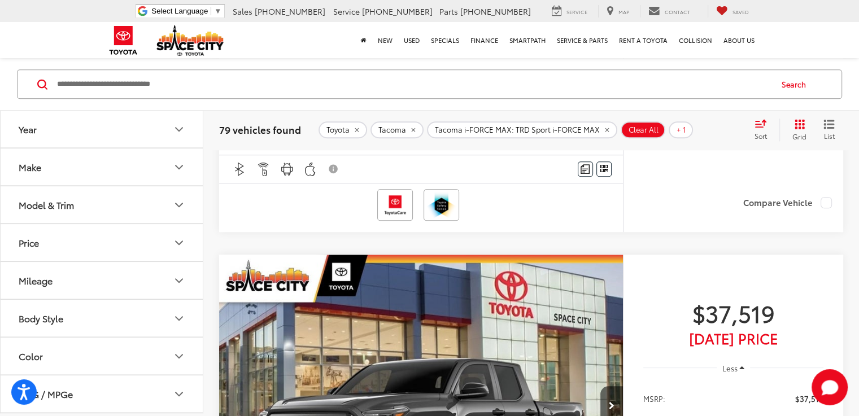
click at [131, 155] on button "Make" at bounding box center [102, 167] width 203 height 37
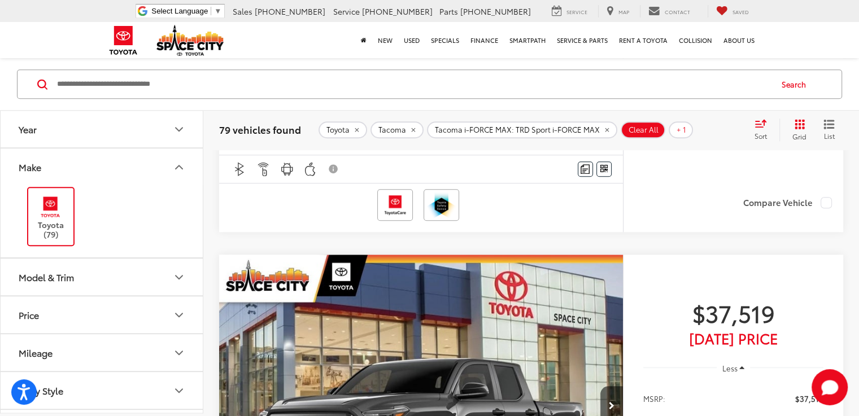
click at [131, 155] on button "Make" at bounding box center [102, 167] width 203 height 37
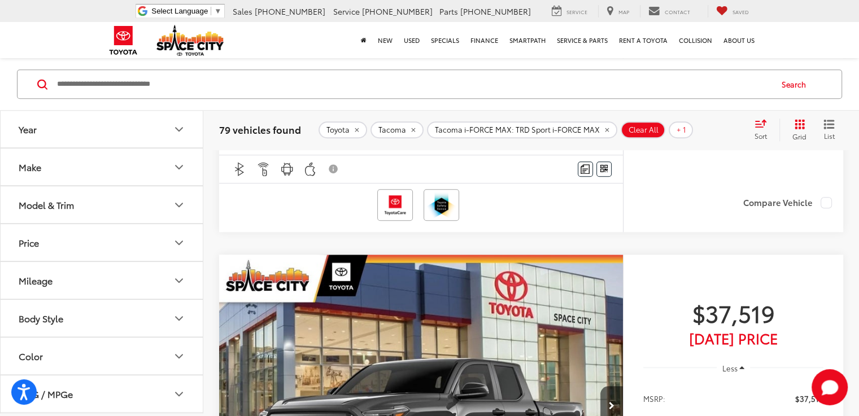
scroll to position [113, 0]
click at [137, 196] on button "Body Style" at bounding box center [102, 205] width 203 height 37
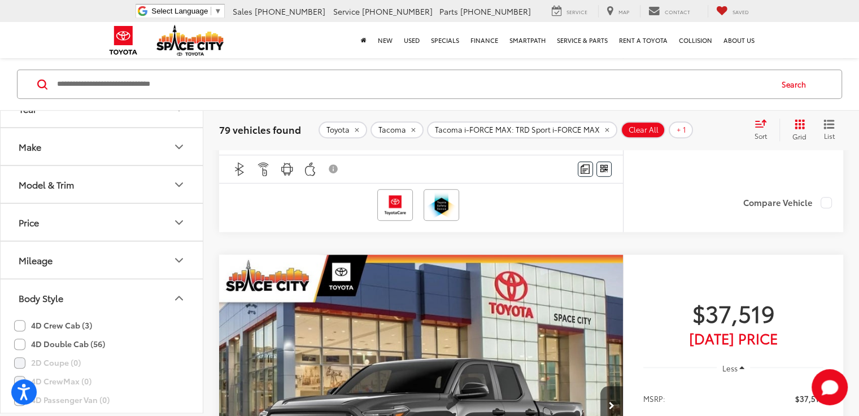
scroll to position [0, 0]
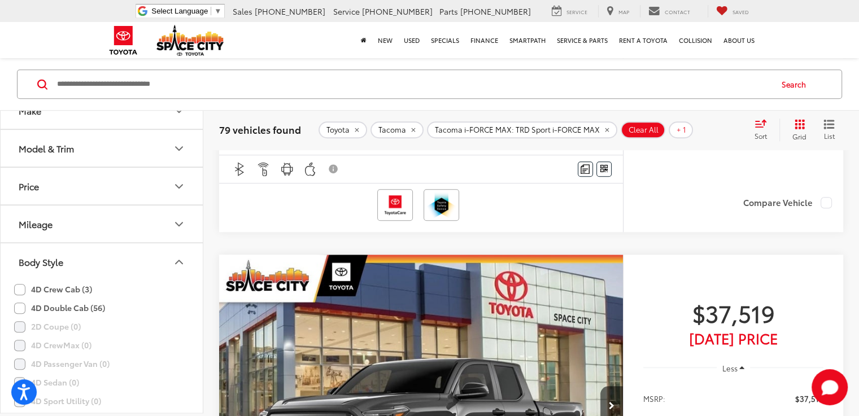
click at [106, 236] on button "Mileage" at bounding box center [102, 224] width 203 height 37
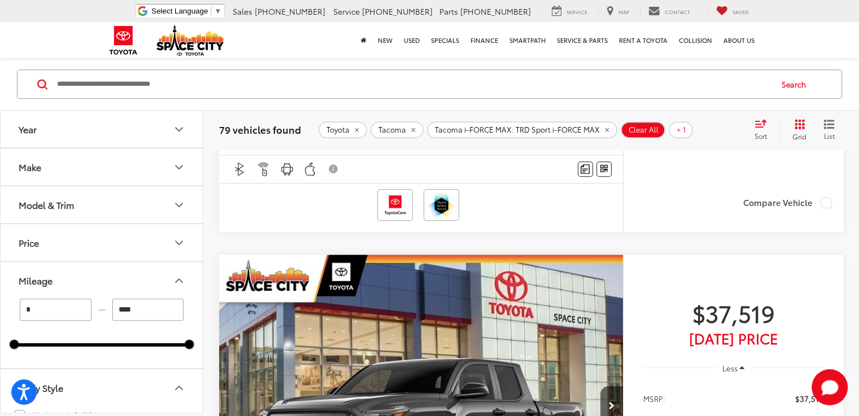
click at [113, 180] on button "Make" at bounding box center [102, 167] width 203 height 37
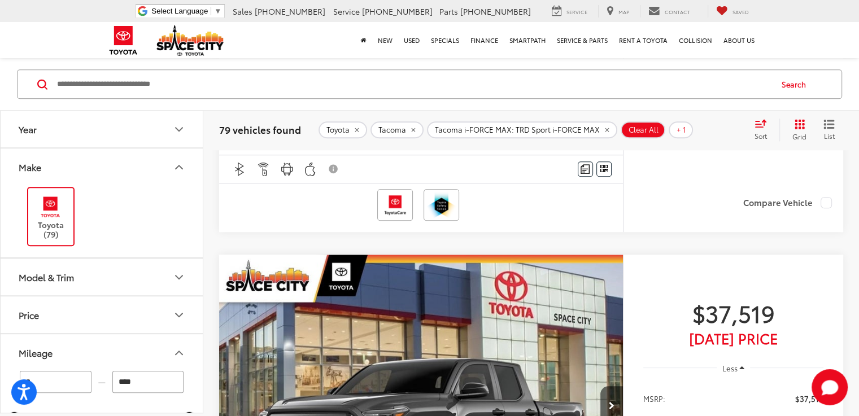
click at [113, 180] on button "Make" at bounding box center [102, 167] width 203 height 37
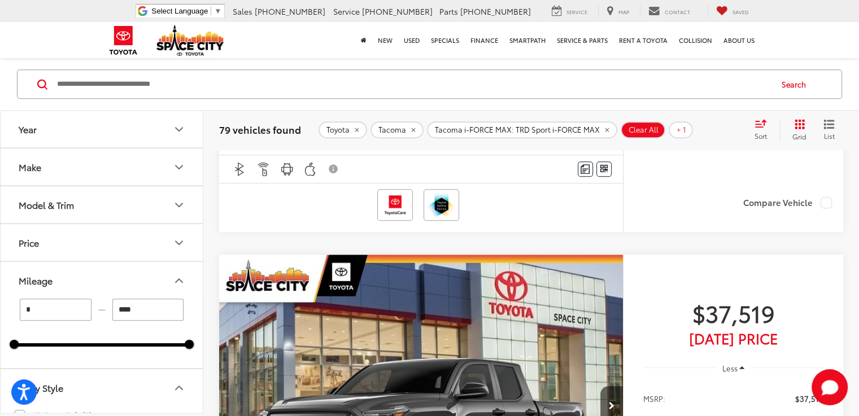
click at [110, 203] on button "Model & Trim" at bounding box center [102, 204] width 203 height 37
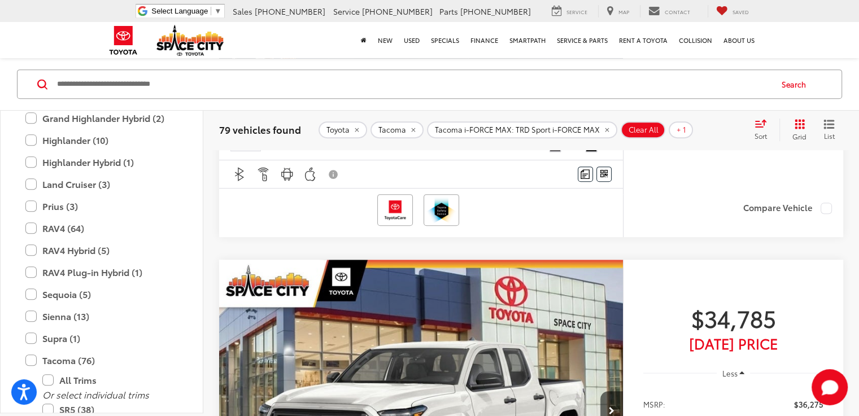
scroll to position [558, 0]
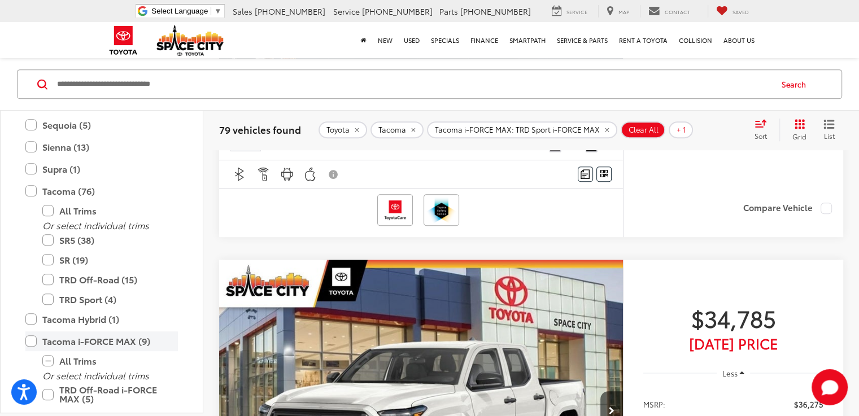
click at [34, 341] on label "Tacoma i-FORCE MAX (9)" at bounding box center [101, 342] width 152 height 20
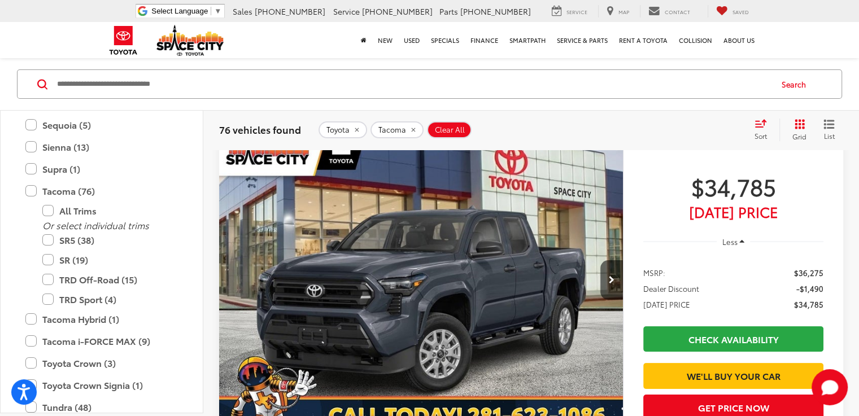
scroll to position [84, 0]
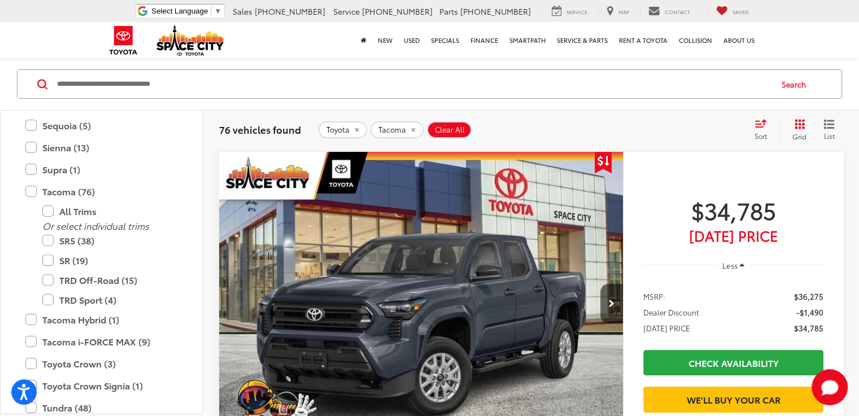
click at [750, 129] on div "Sort" at bounding box center [764, 130] width 30 height 23
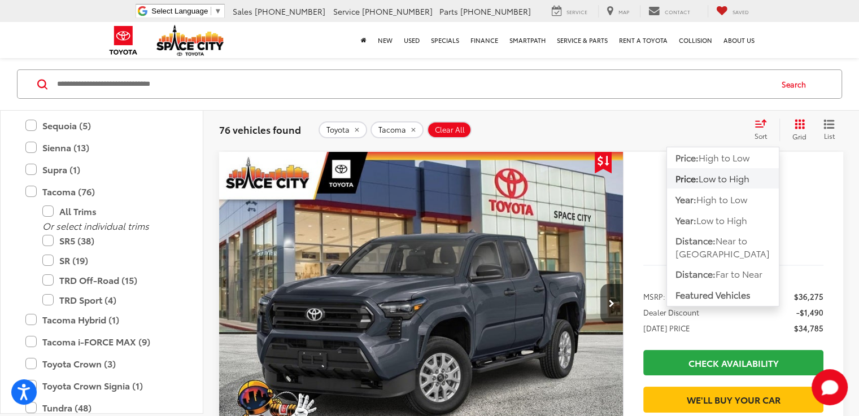
click at [721, 181] on span "Low to High" at bounding box center [724, 178] width 51 height 13
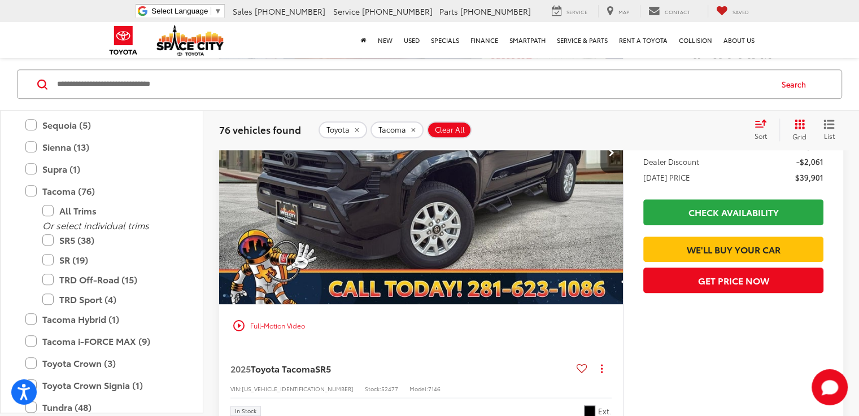
scroll to position [5214, 0]
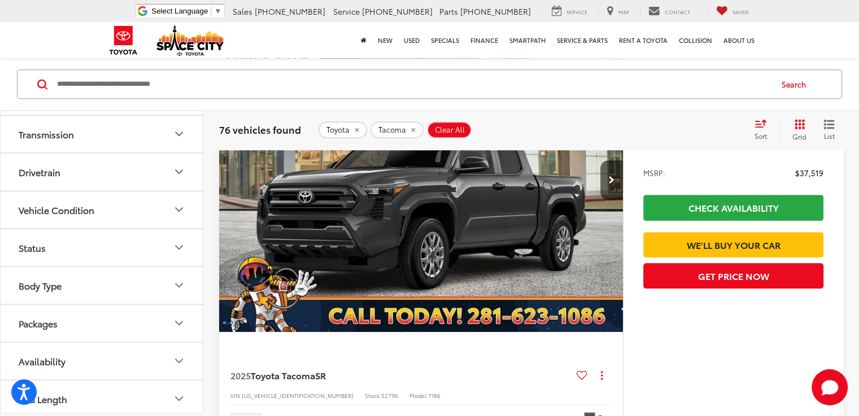
scroll to position [1418, 0]
click at [103, 318] on button "Packages" at bounding box center [102, 323] width 203 height 37
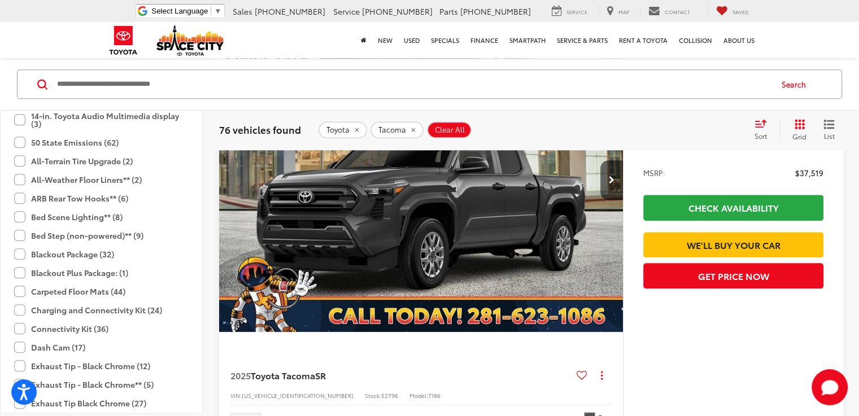
scroll to position [1427, 0]
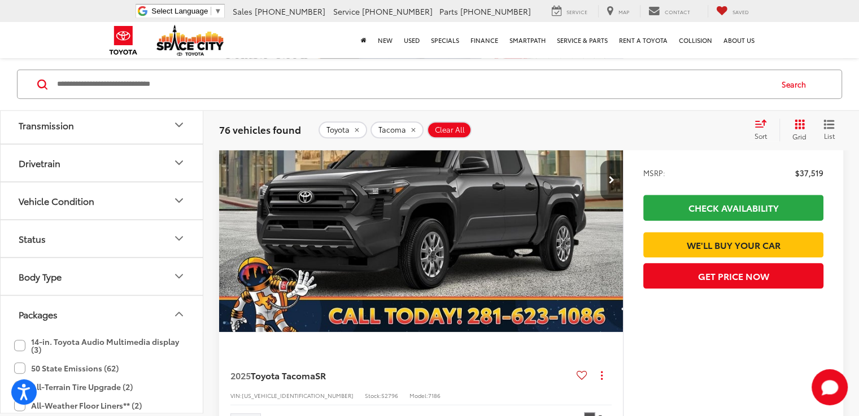
click at [183, 313] on icon "Packages" at bounding box center [179, 315] width 14 height 14
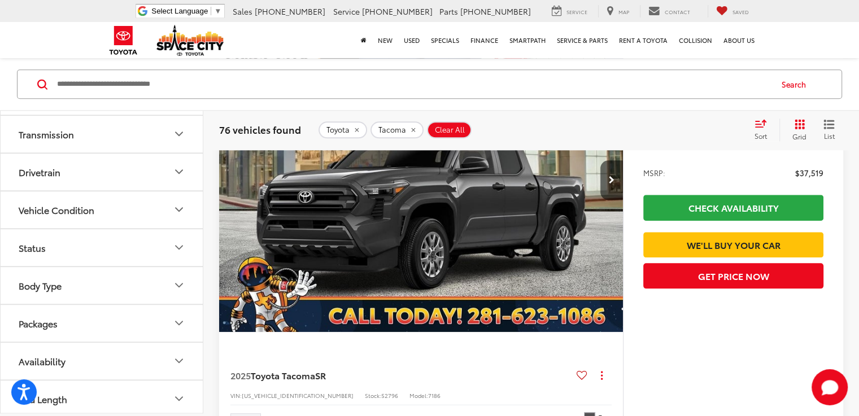
click at [155, 286] on button "Body Type" at bounding box center [102, 285] width 203 height 37
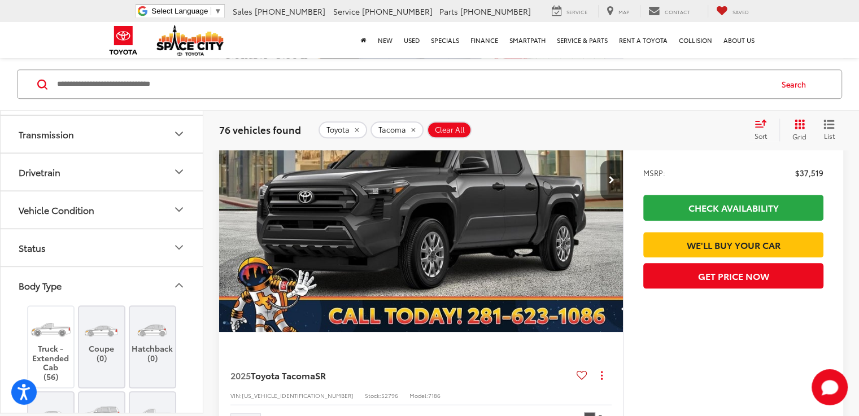
click at [159, 280] on button "Body Type" at bounding box center [102, 285] width 203 height 37
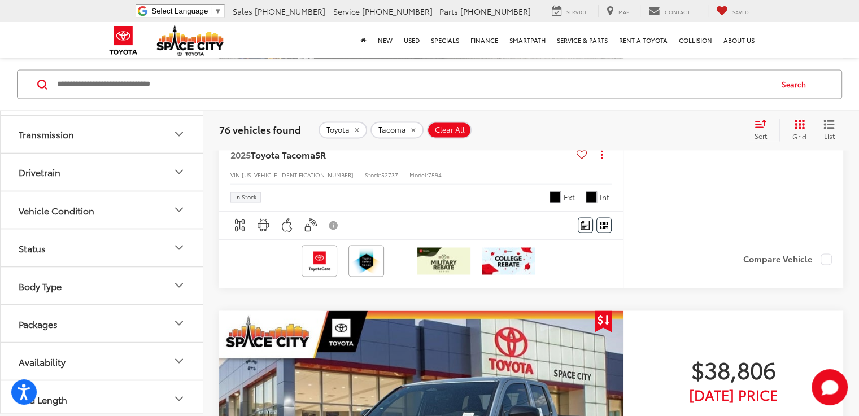
scroll to position [2005, 0]
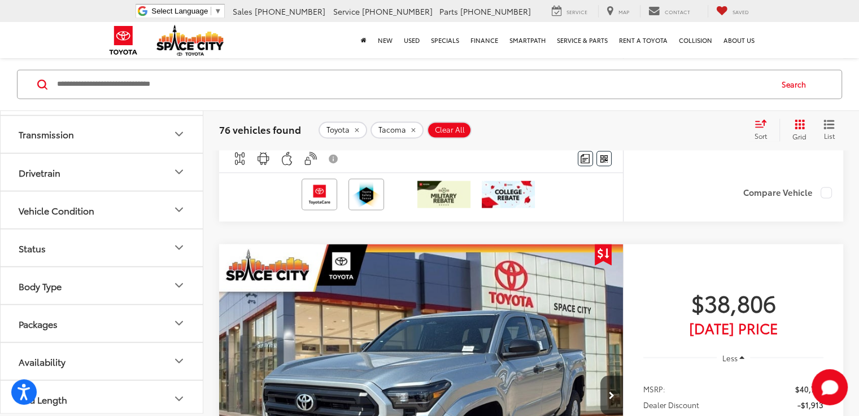
click at [155, 387] on button "Bed Length" at bounding box center [102, 399] width 203 height 37
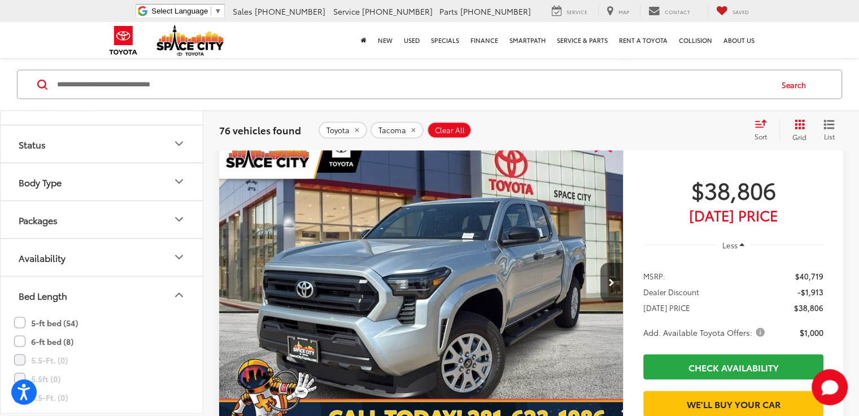
scroll to position [2174, 0]
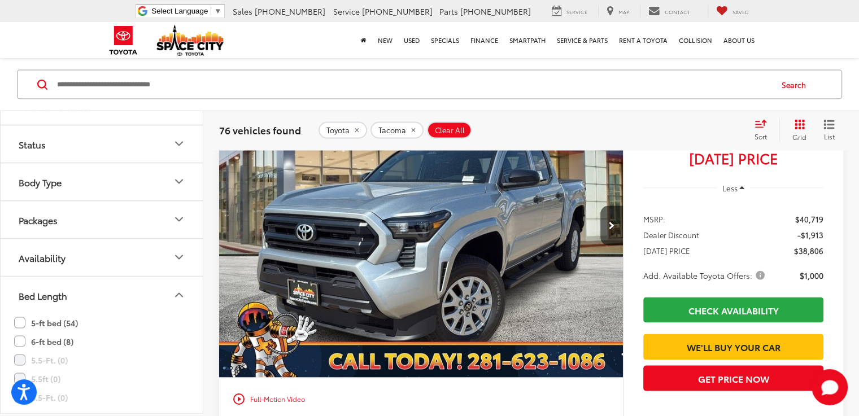
click at [46, 318] on label "5-ft bed (54)" at bounding box center [46, 322] width 64 height 19
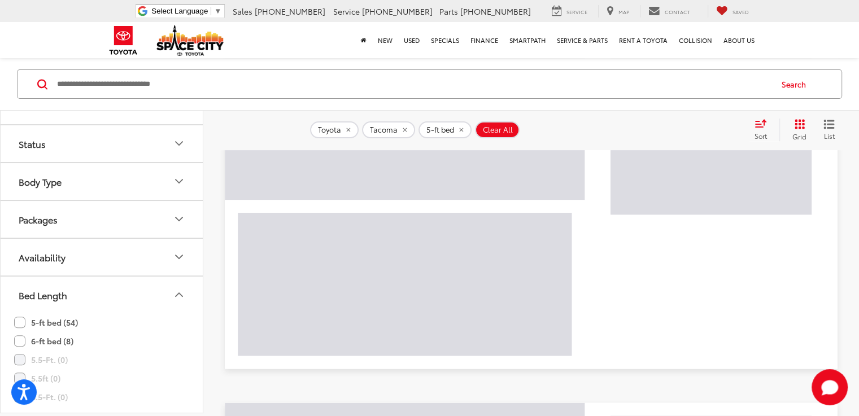
scroll to position [84, 0]
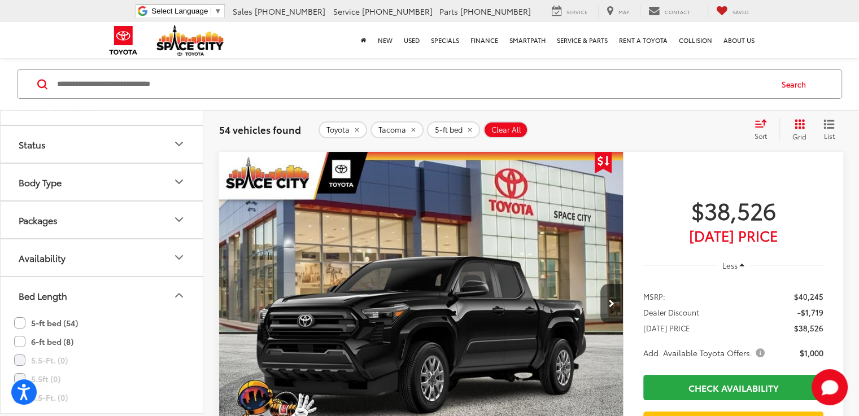
click at [108, 192] on button "Body Type" at bounding box center [102, 182] width 203 height 37
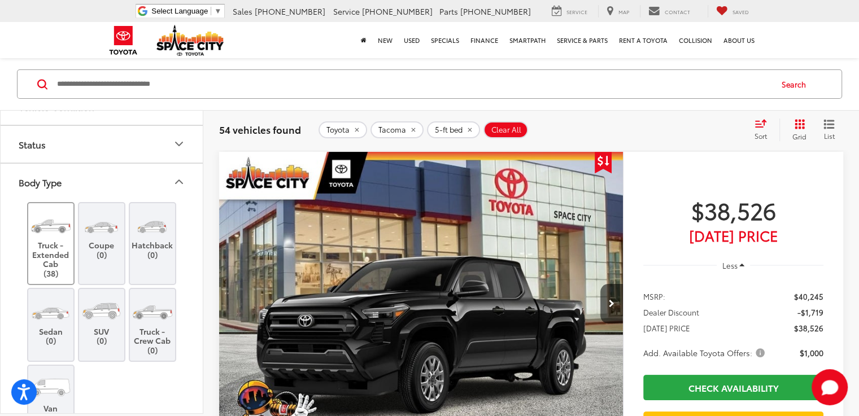
click at [49, 223] on img at bounding box center [50, 225] width 42 height 32
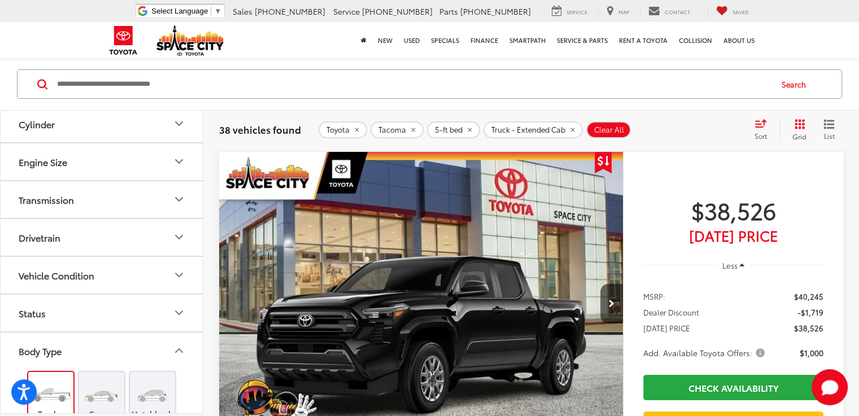
scroll to position [1245, 0]
click at [128, 274] on button "Vehicle Condition" at bounding box center [102, 276] width 203 height 37
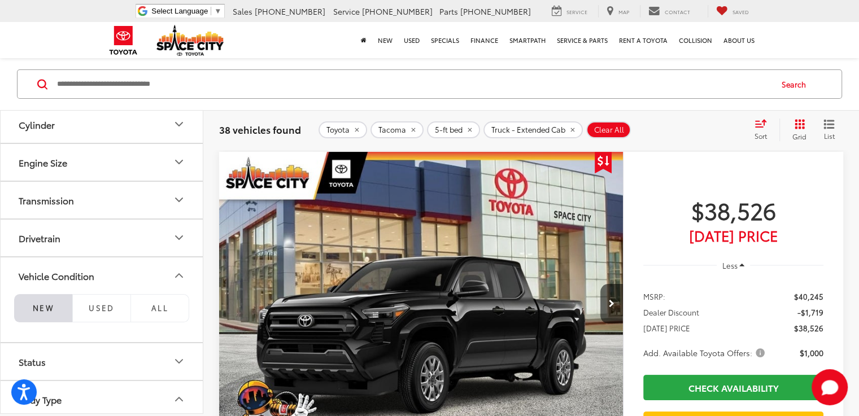
click at [43, 302] on li "NEW" at bounding box center [43, 308] width 58 height 28
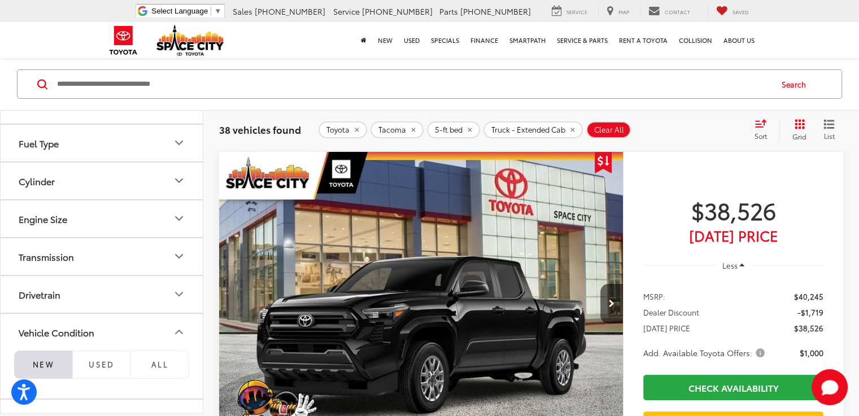
click at [107, 248] on button "Transmission" at bounding box center [102, 256] width 203 height 37
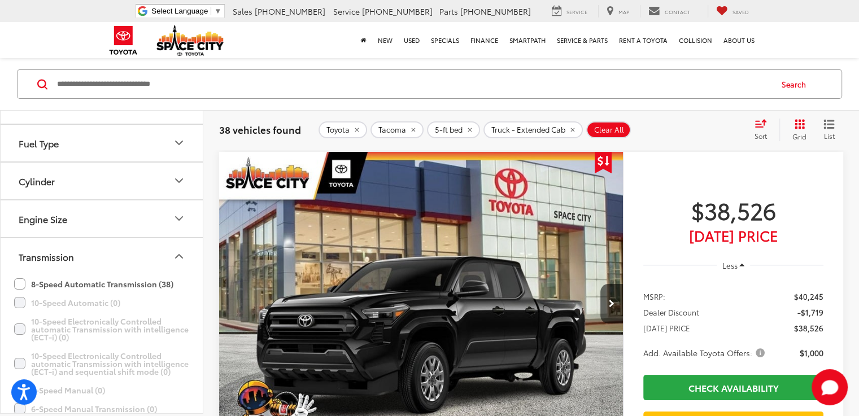
click at [107, 248] on button "Transmission" at bounding box center [102, 256] width 203 height 37
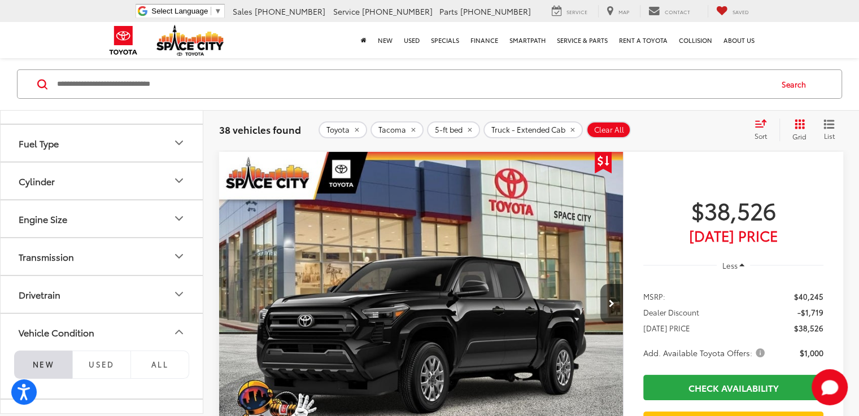
click at [133, 207] on button "Engine Size" at bounding box center [102, 219] width 203 height 37
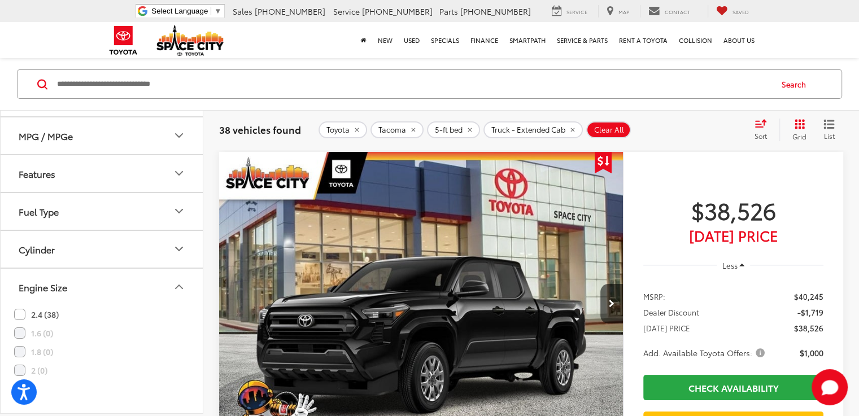
scroll to position [1075, 0]
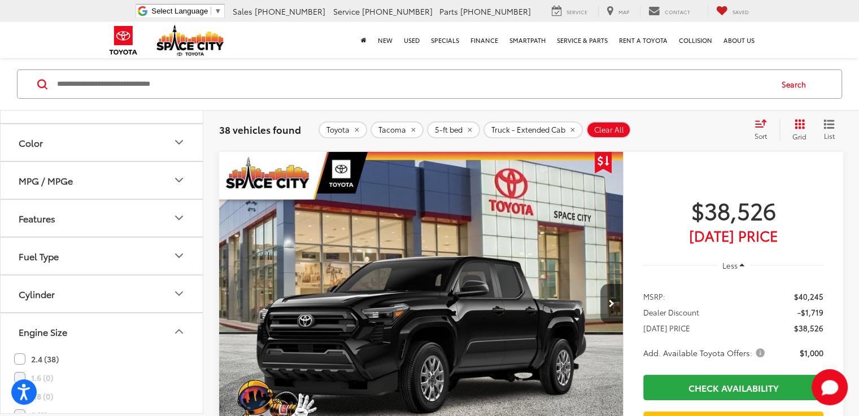
click at [124, 222] on button "Features" at bounding box center [102, 218] width 203 height 37
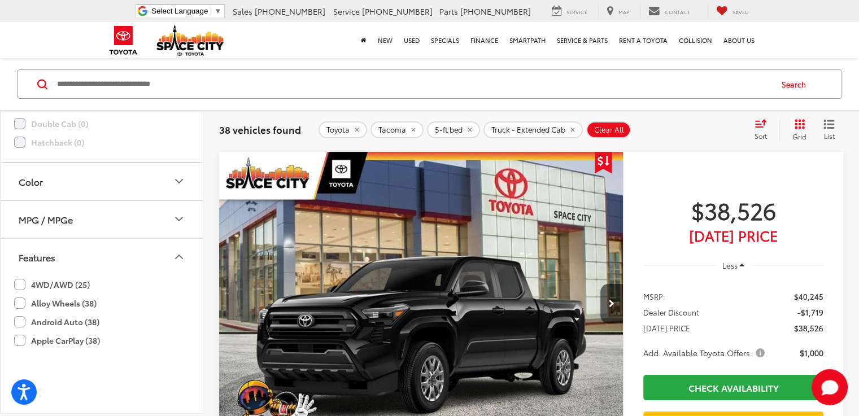
scroll to position [962, 0]
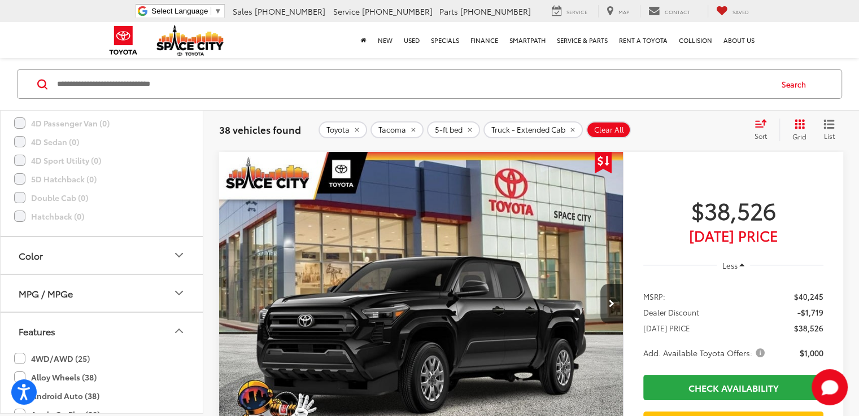
click at [91, 320] on button "Features" at bounding box center [102, 331] width 203 height 37
click at [105, 258] on button "Color" at bounding box center [102, 255] width 203 height 37
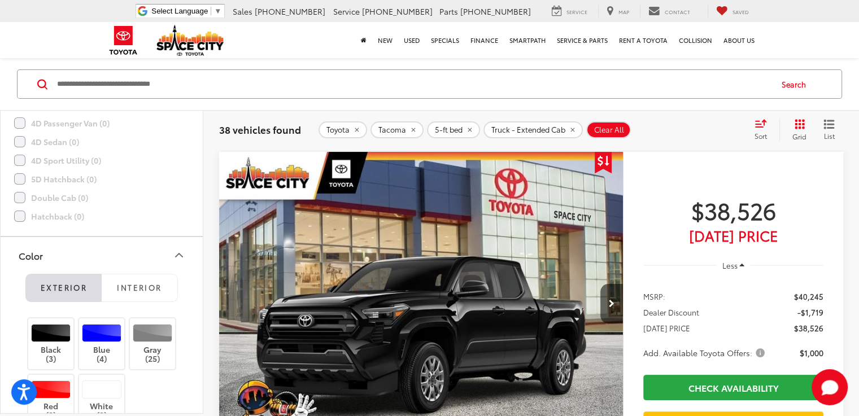
click at [105, 258] on button "Color" at bounding box center [102, 255] width 203 height 37
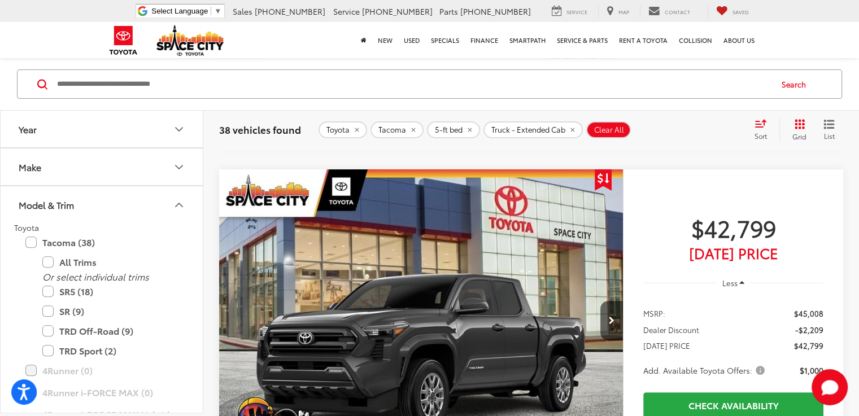
scroll to position [4665, 0]
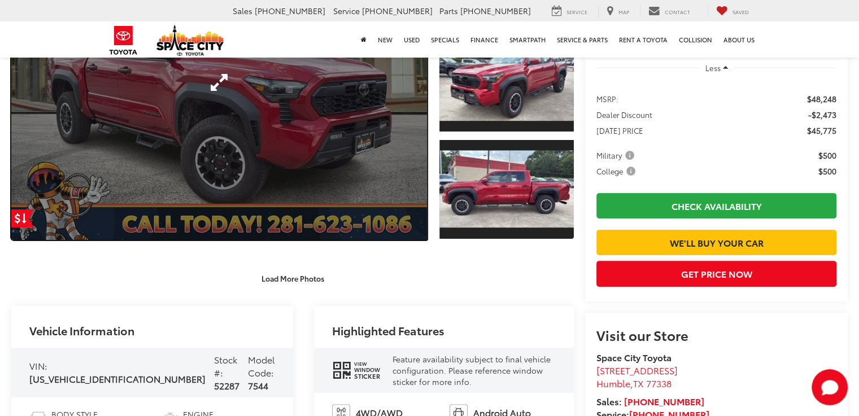
click at [353, 116] on link "Expand Photo 0" at bounding box center [219, 81] width 416 height 315
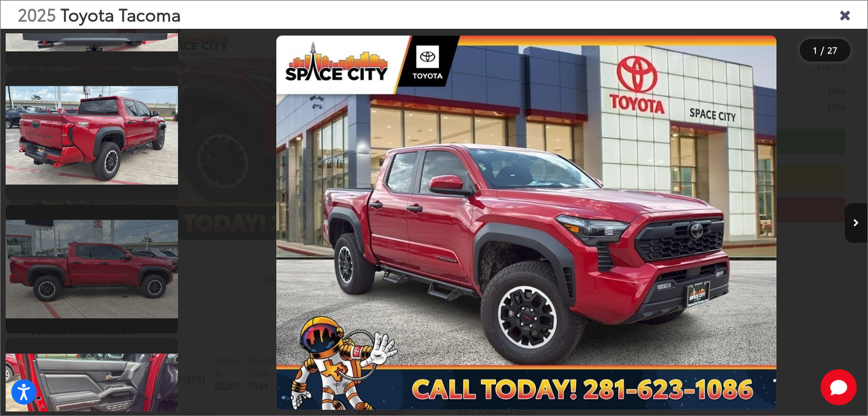
scroll to position [1130, 0]
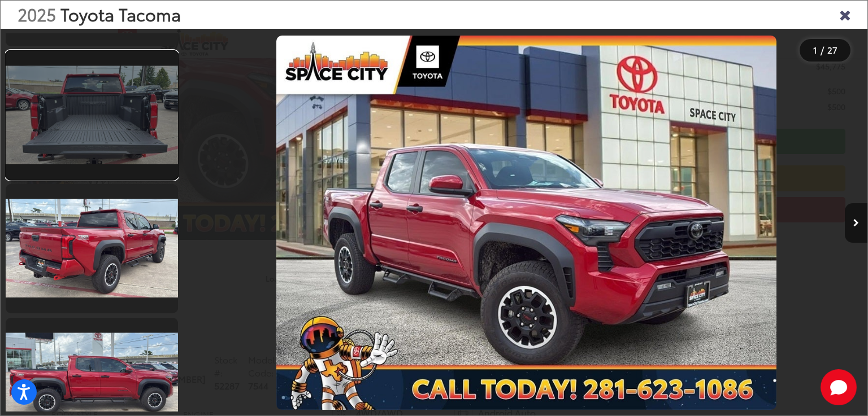
click at [106, 143] on link at bounding box center [92, 115] width 172 height 129
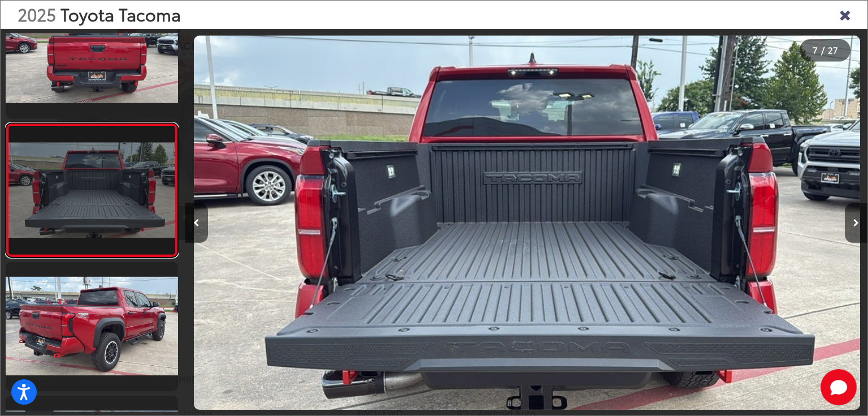
scroll to position [0, 4092]
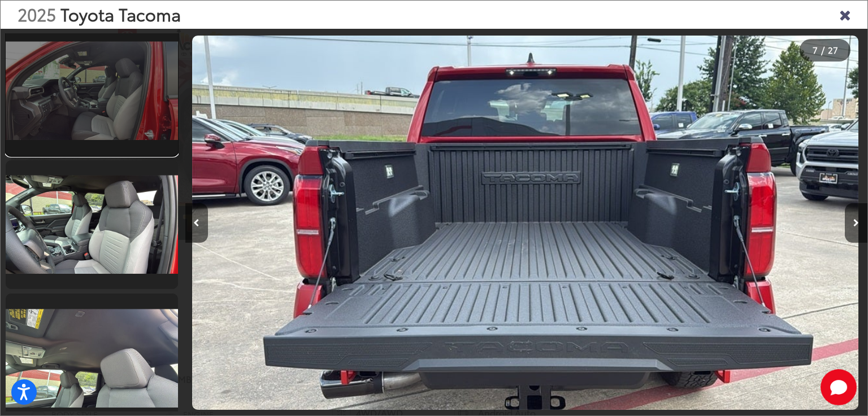
click at [99, 101] on link at bounding box center [92, 91] width 172 height 129
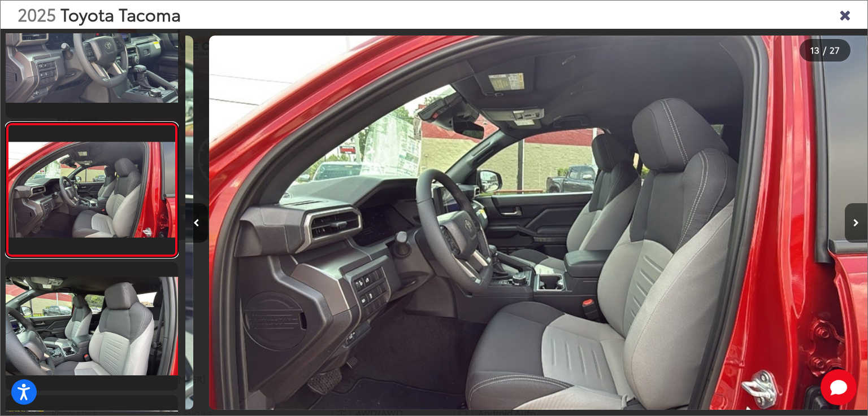
scroll to position [0, 8184]
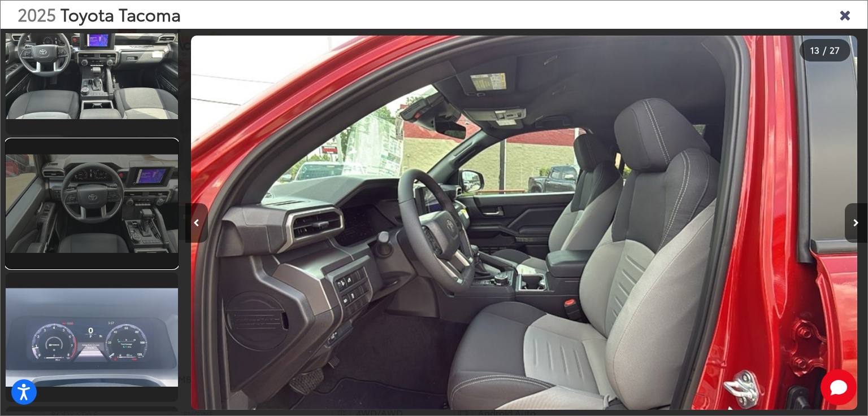
click at [141, 230] on link at bounding box center [92, 204] width 172 height 129
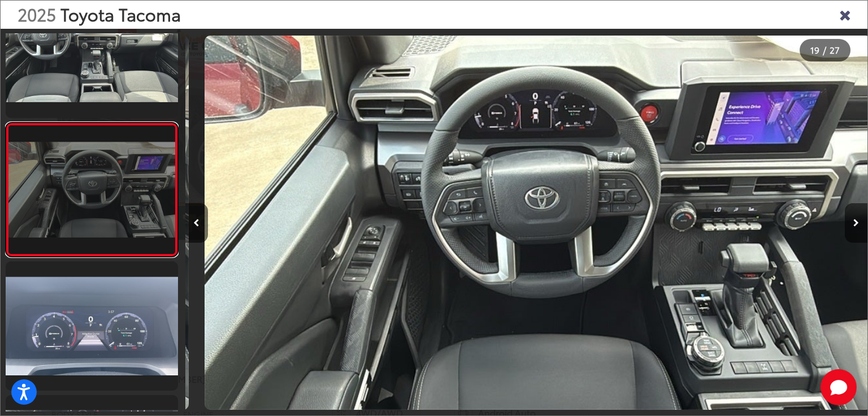
scroll to position [0, 12276]
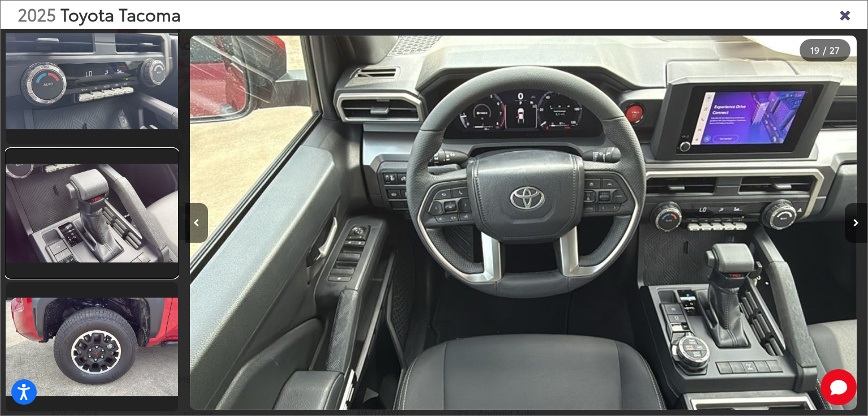
click at [144, 226] on link at bounding box center [92, 213] width 172 height 129
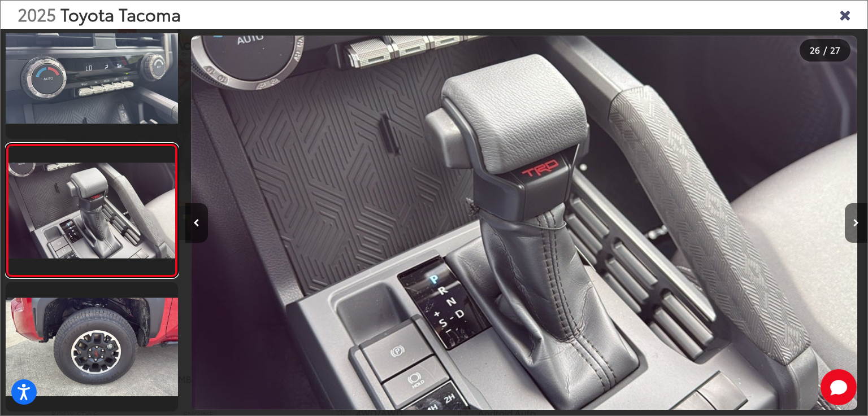
scroll to position [0, 17051]
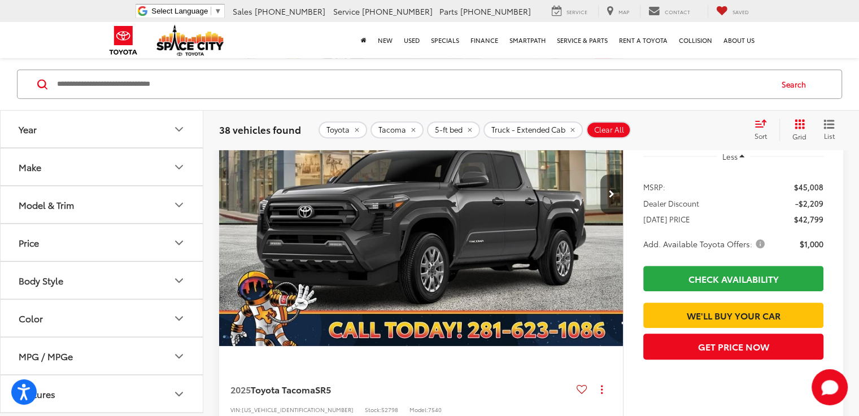
scroll to position [4755, 0]
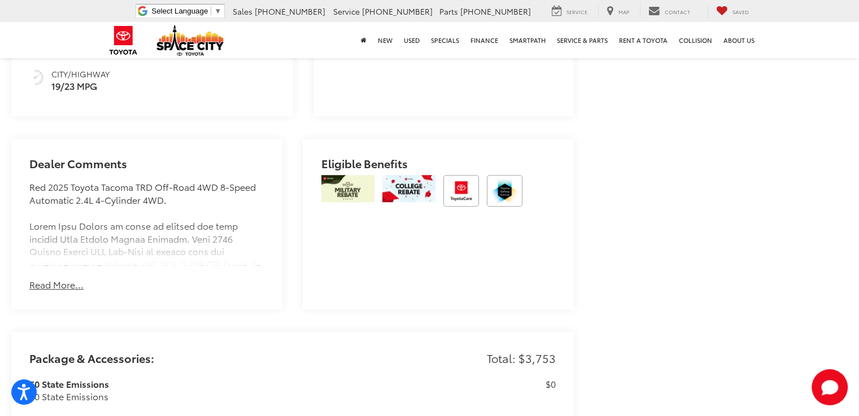
scroll to position [852, 0]
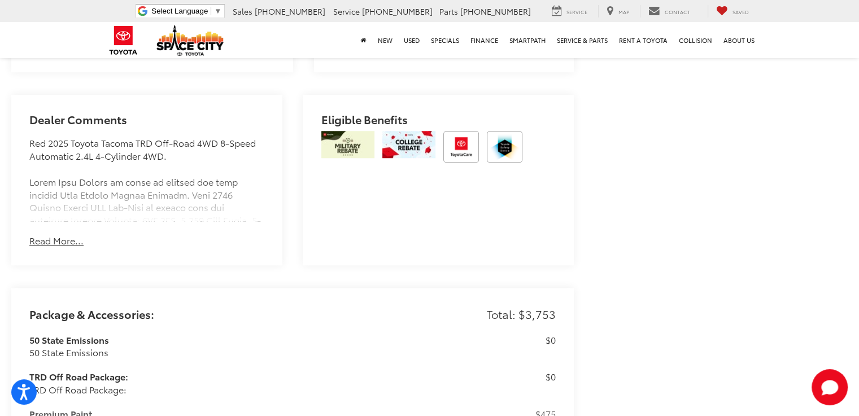
click at [69, 234] on button "Read More..." at bounding box center [56, 240] width 54 height 13
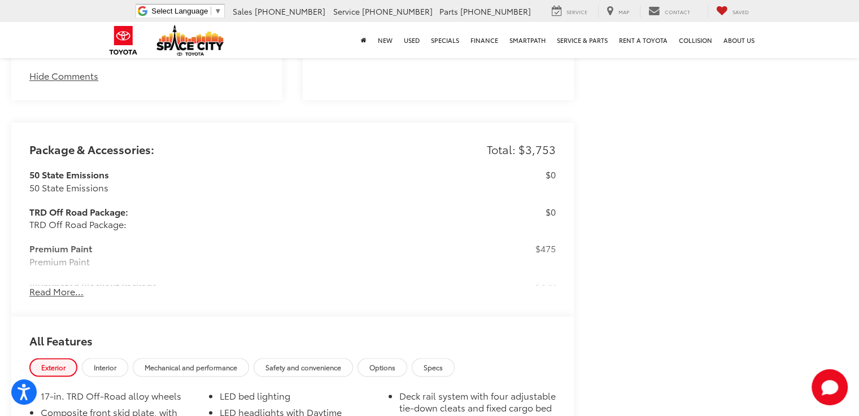
scroll to position [1642, 0]
click at [57, 285] on button "Read More..." at bounding box center [56, 291] width 54 height 13
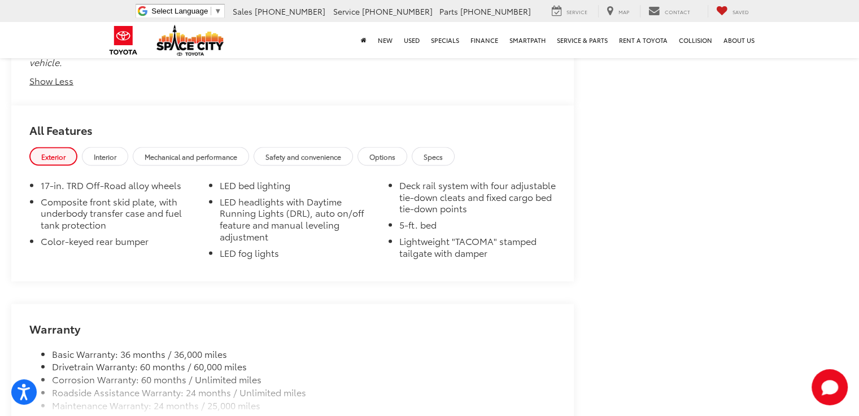
scroll to position [2506, 0]
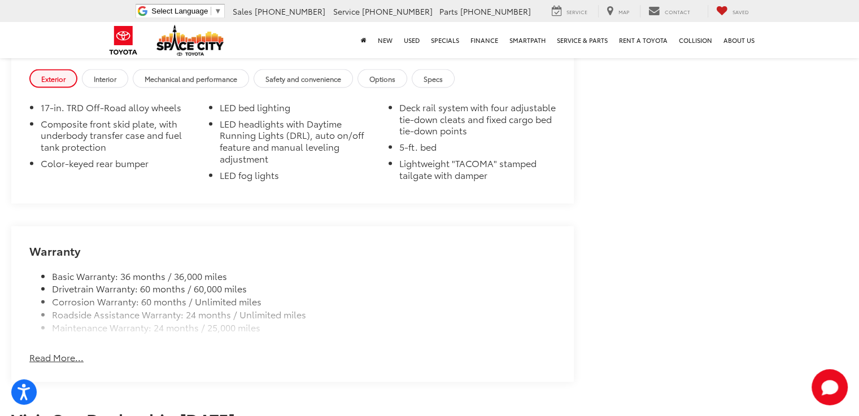
click at [60, 351] on button "Read More..." at bounding box center [56, 357] width 54 height 13
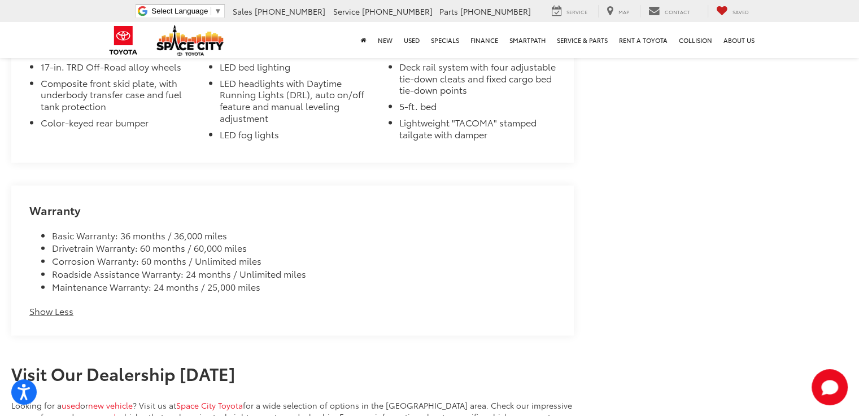
scroll to position [2264, 0]
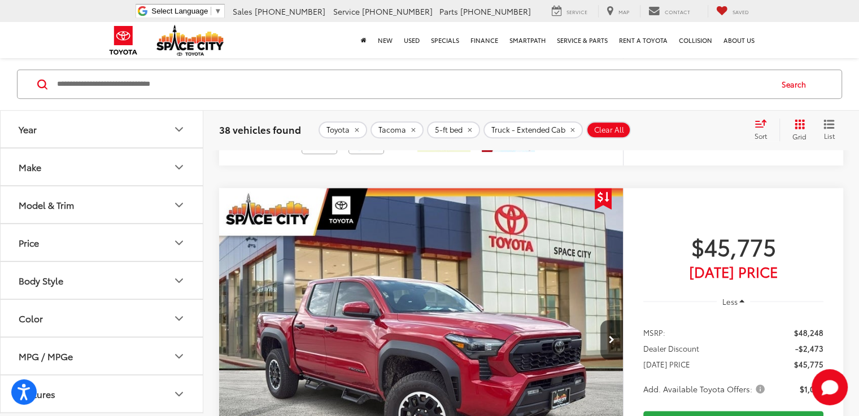
scroll to position [5130, 0]
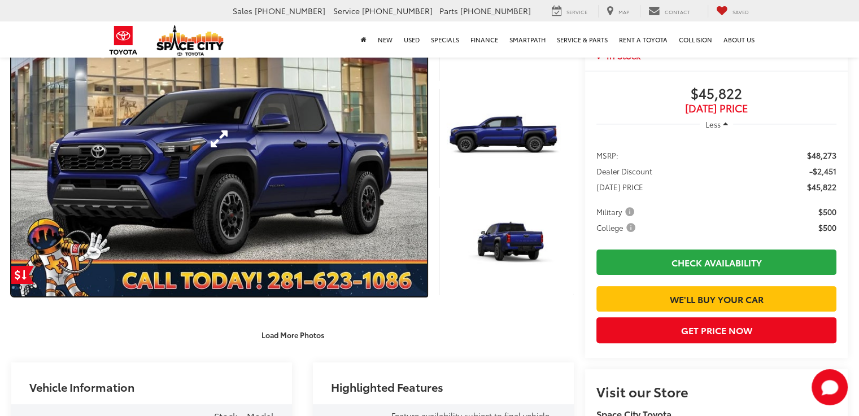
click at [341, 138] on link "Expand Photo 0" at bounding box center [219, 138] width 416 height 315
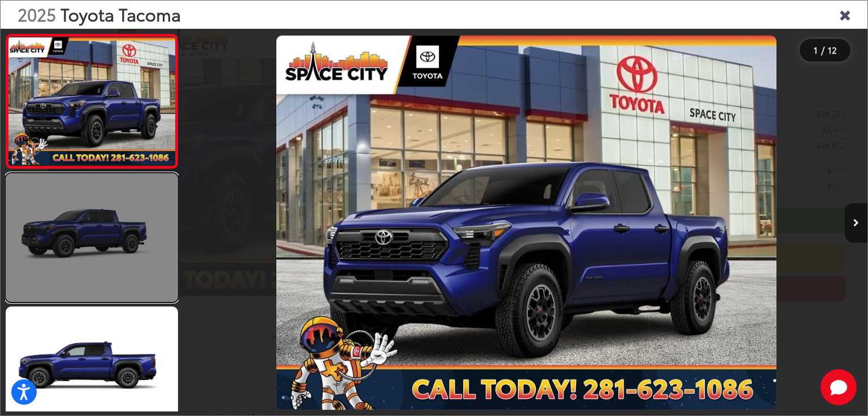
click at [98, 228] on link at bounding box center [92, 237] width 172 height 129
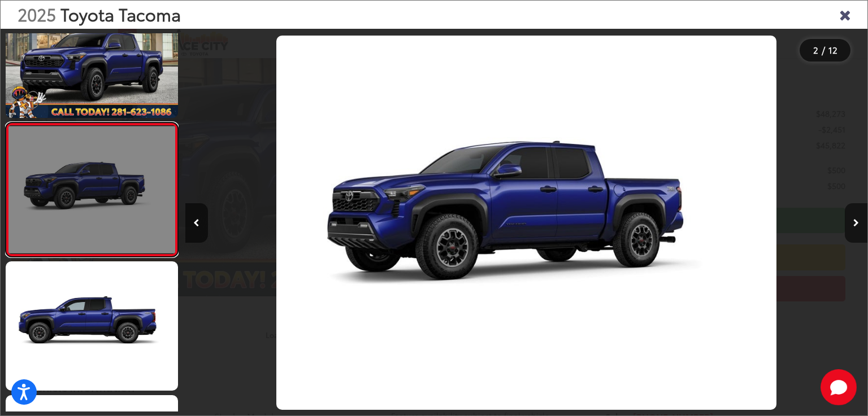
scroll to position [102, 0]
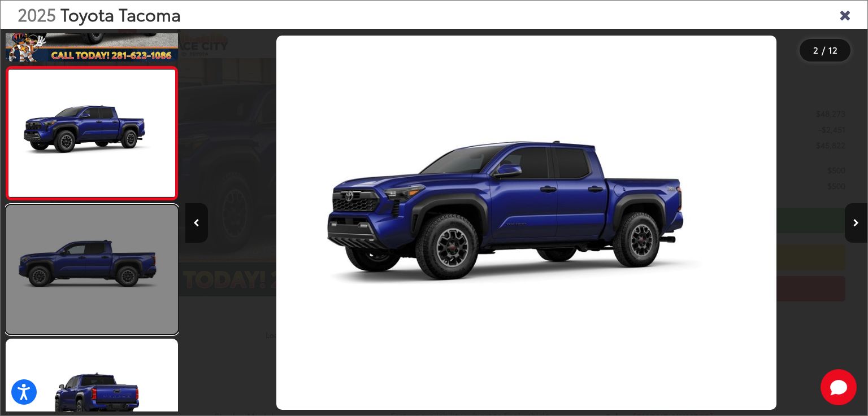
click at [93, 248] on link at bounding box center [92, 269] width 172 height 129
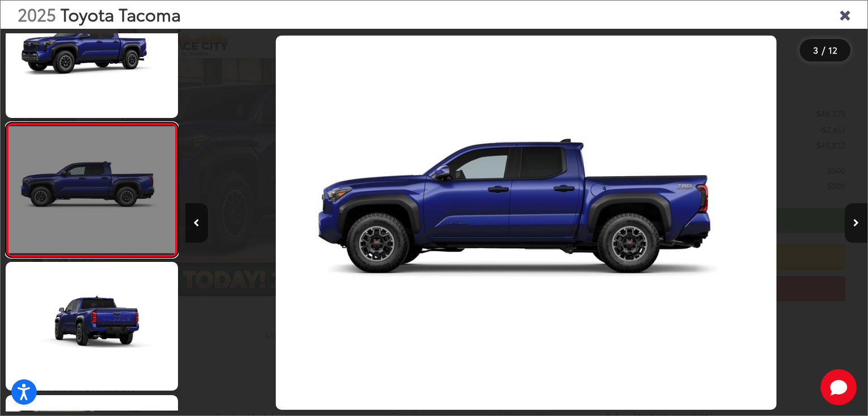
scroll to position [291, 0]
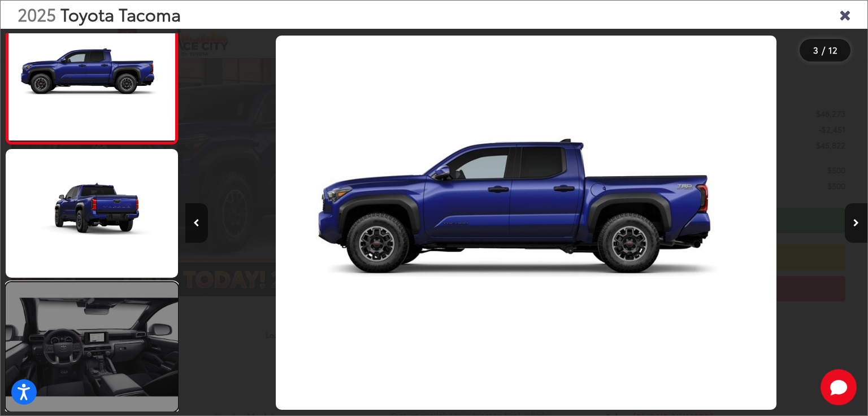
click at [97, 319] on link at bounding box center [92, 346] width 172 height 129
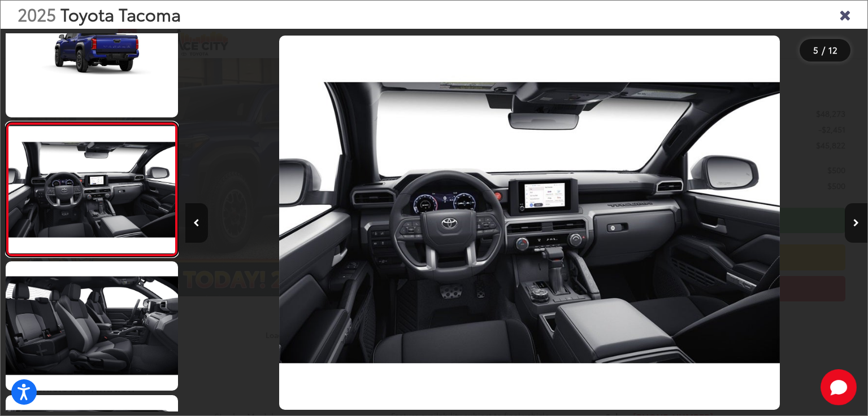
scroll to position [0, 2728]
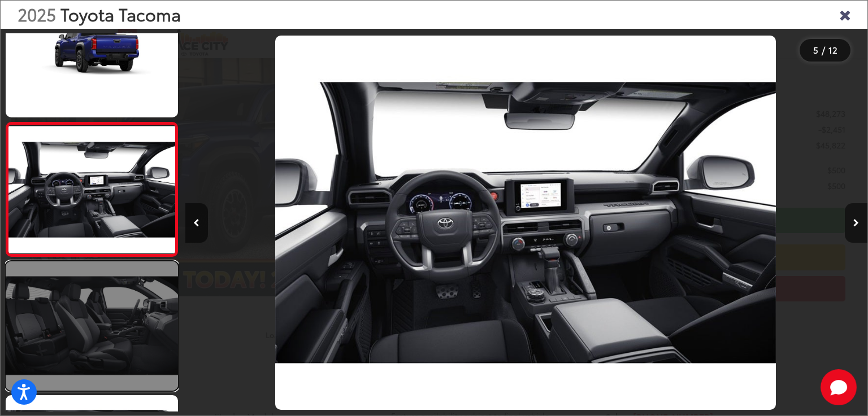
click at [128, 325] on link at bounding box center [92, 326] width 172 height 129
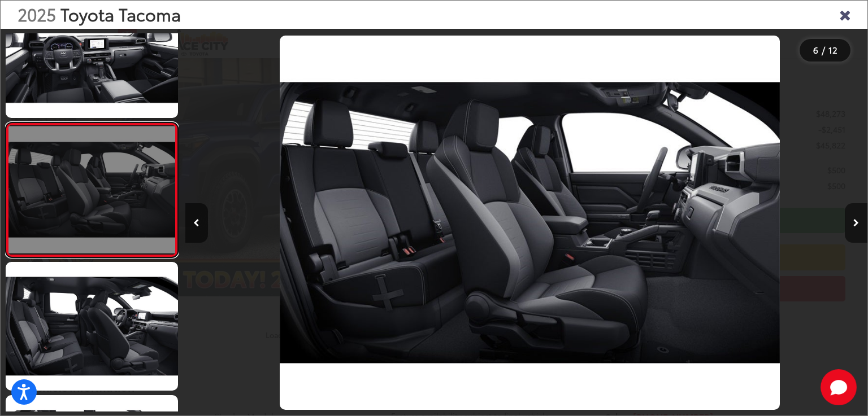
scroll to position [0, 3410]
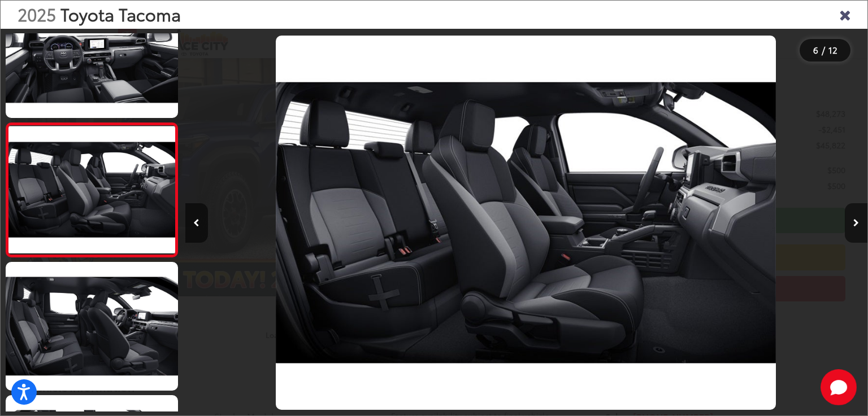
click at [847, 15] on icon "Close gallery" at bounding box center [844, 14] width 11 height 15
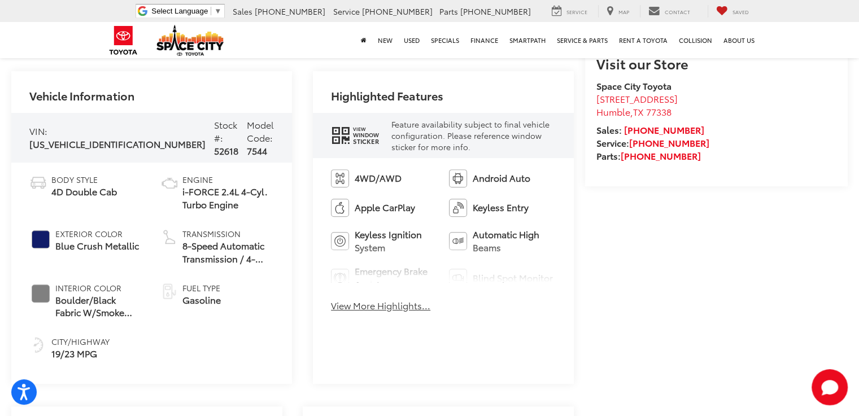
scroll to position [508, 0]
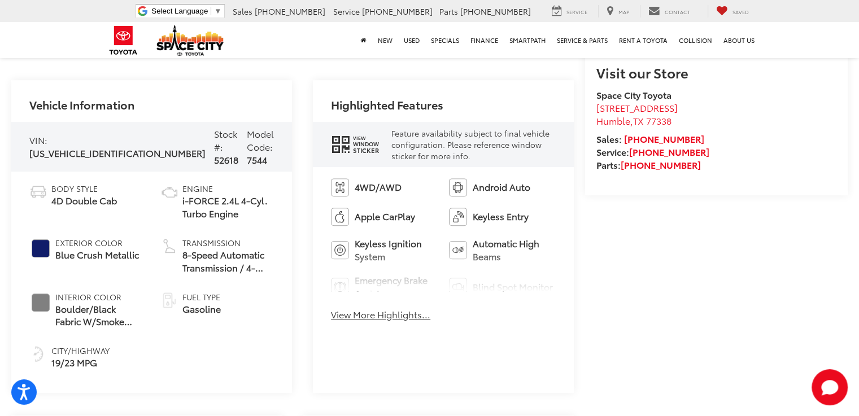
click at [392, 316] on button "View More Highlights..." at bounding box center [380, 314] width 99 height 13
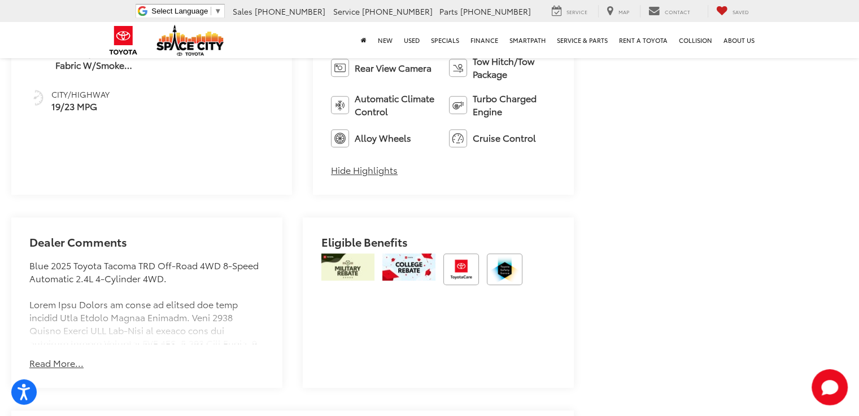
scroll to position [0, 0]
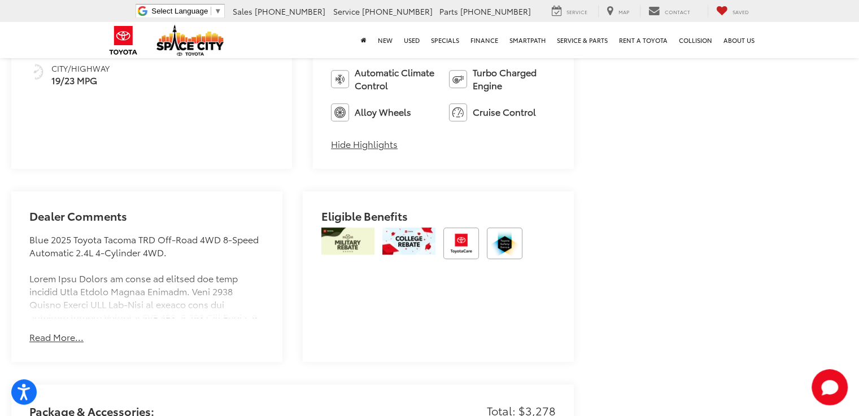
click at [49, 347] on div "Dealer Comments Blue 2025 Toyota Tacoma TRD Off-Road 4WD 8-Speed Automatic 2.4L…" at bounding box center [146, 276] width 271 height 171
click at [51, 339] on button "Read More..." at bounding box center [56, 337] width 54 height 13
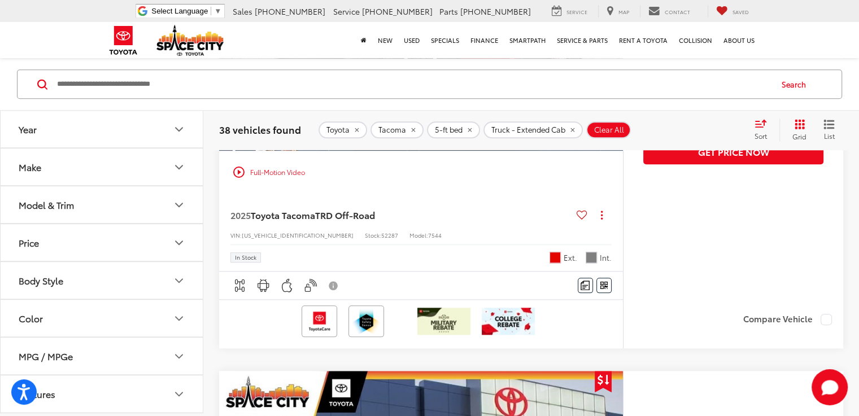
scroll to position [5483, 0]
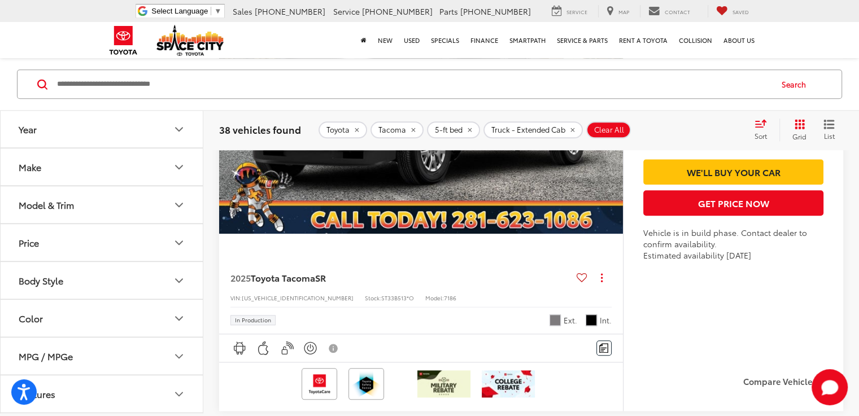
scroll to position [5224, 0]
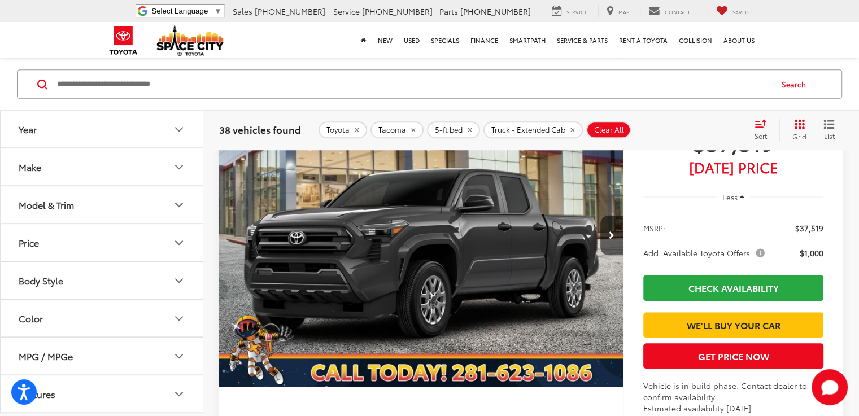
click at [758, 129] on div "Sort" at bounding box center [764, 130] width 30 height 23
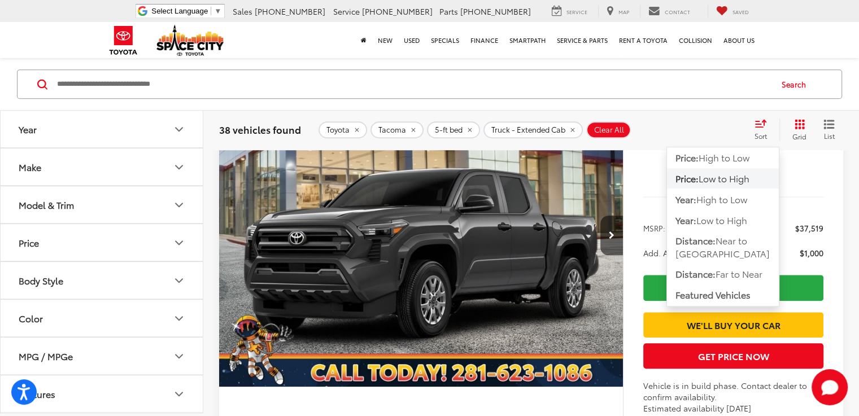
click at [733, 178] on span "Low to High" at bounding box center [724, 178] width 51 height 13
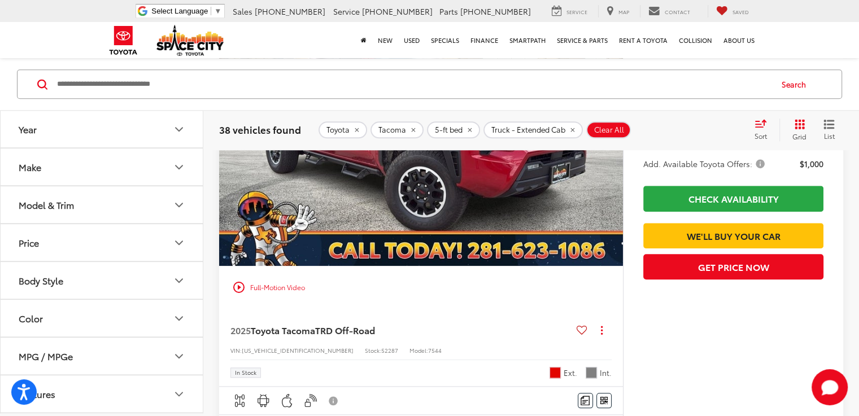
scroll to position [5423, 0]
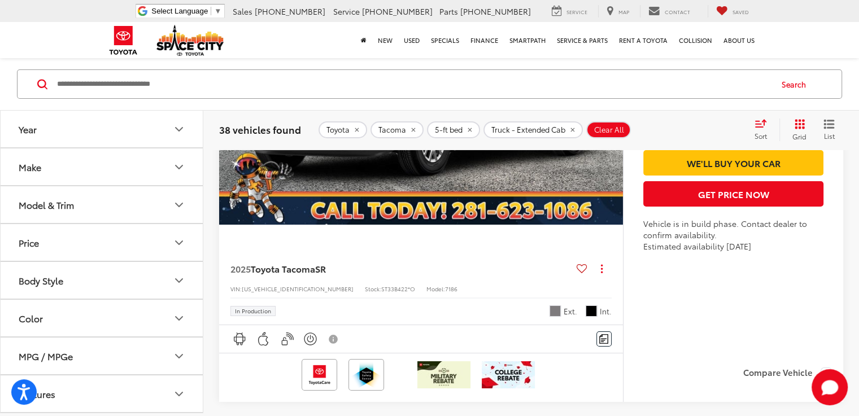
scroll to position [12486, 0]
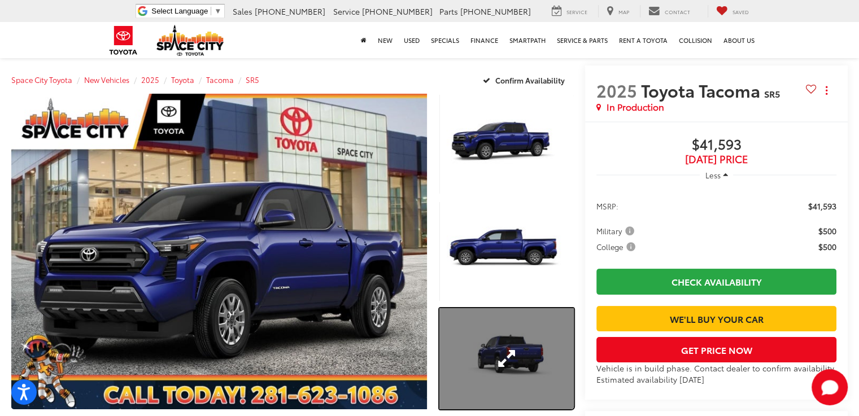
click at [513, 316] on link "Expand Photo 3" at bounding box center [506, 358] width 134 height 101
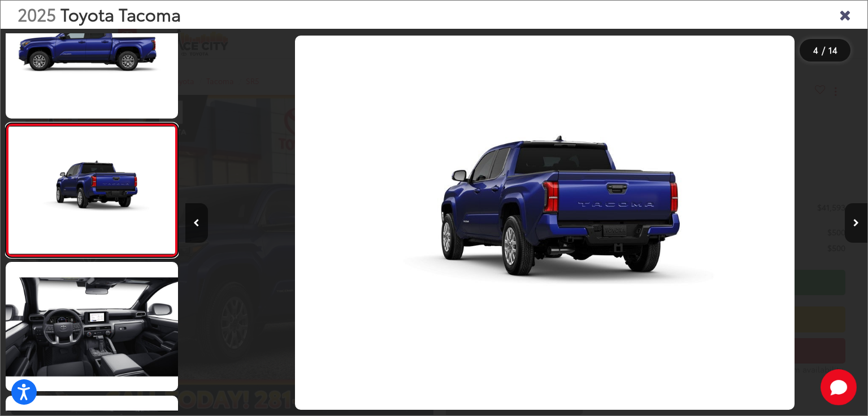
scroll to position [0, 2046]
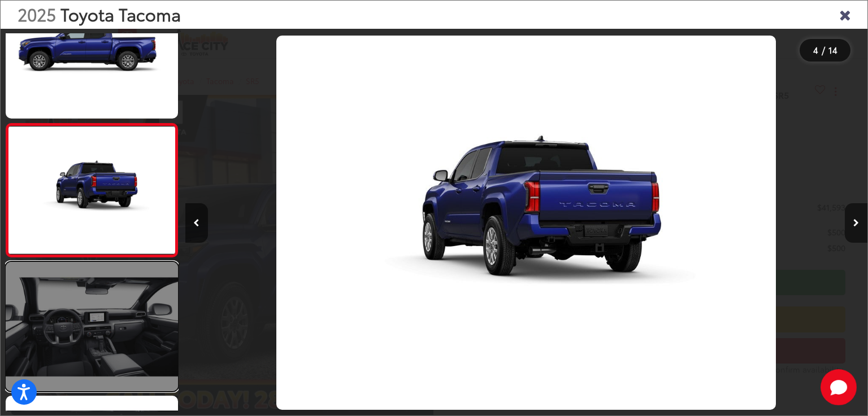
click at [104, 324] on link at bounding box center [92, 326] width 172 height 129
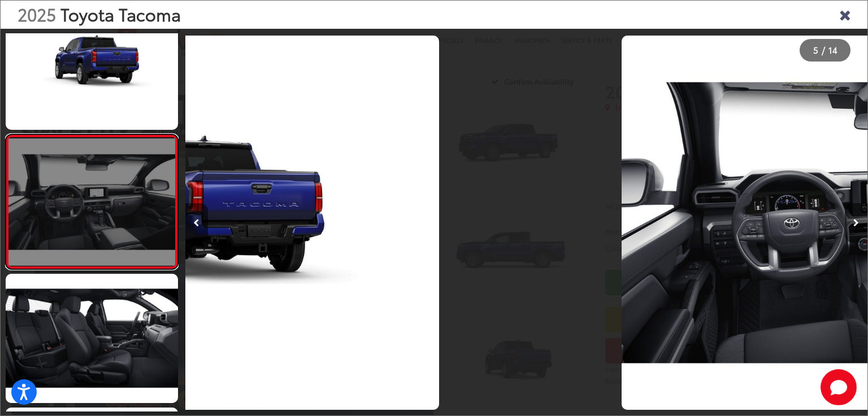
scroll to position [446, 0]
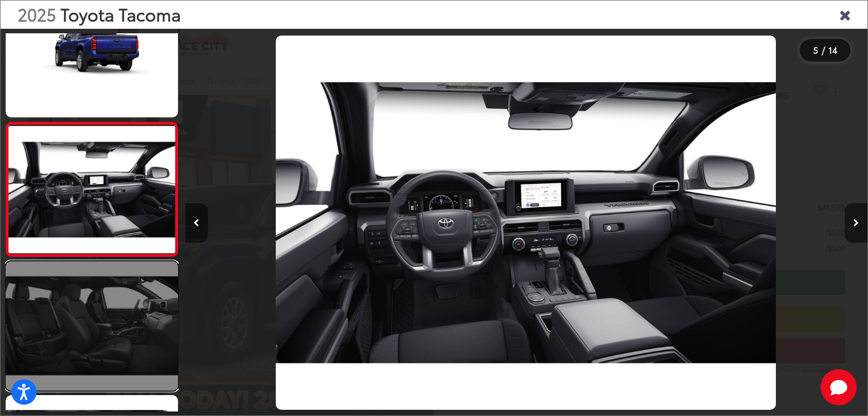
click at [100, 344] on link at bounding box center [92, 326] width 172 height 129
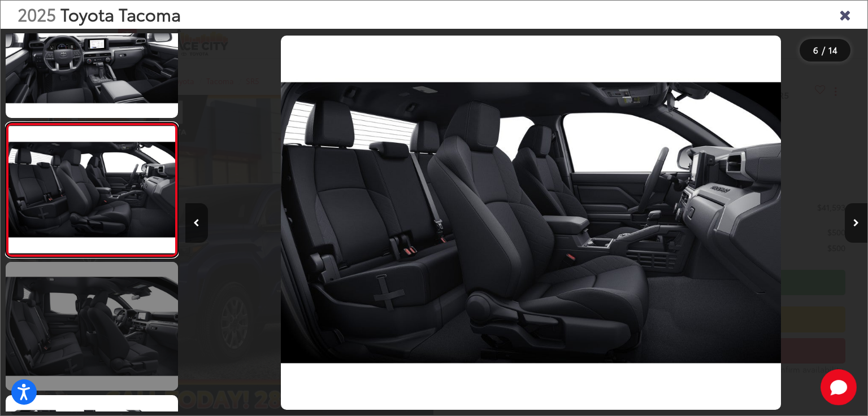
scroll to position [0, 3410]
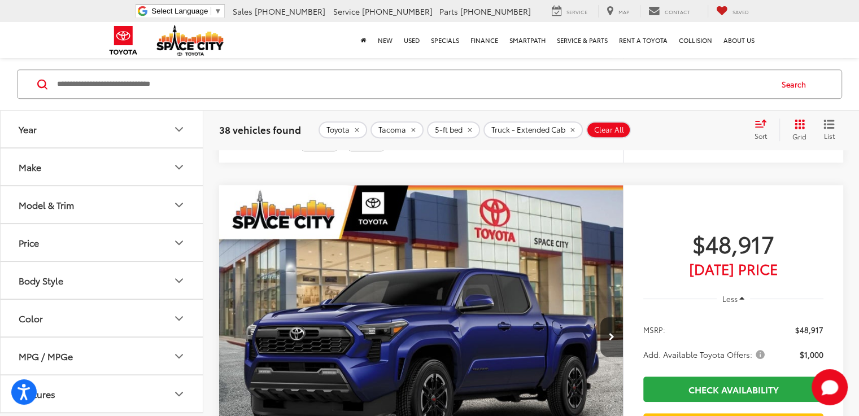
scroll to position [9287, 0]
